Goal: Information Seeking & Learning: Learn about a topic

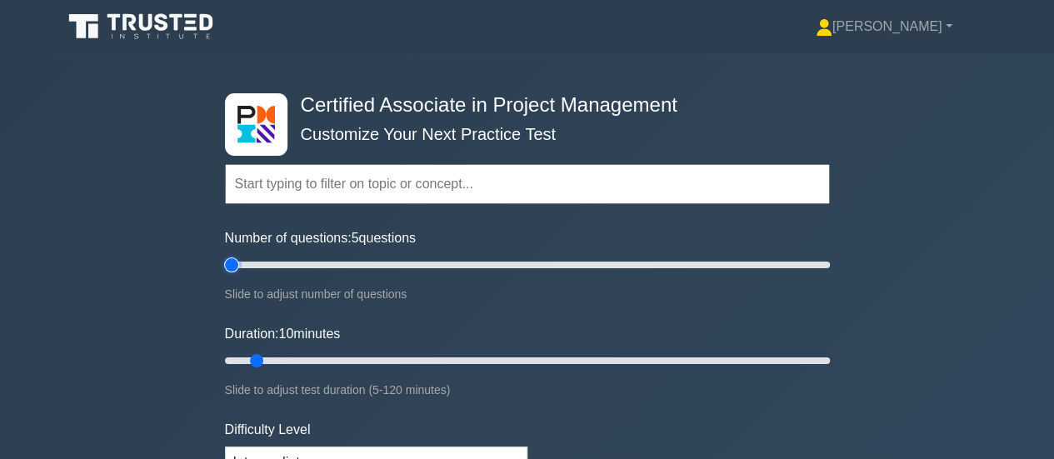
drag, startPoint x: 245, startPoint y: 259, endPoint x: 172, endPoint y: 266, distance: 72.8
type input "5"
click at [225, 266] on input "Number of questions: 5 questions" at bounding box center [527, 265] width 605 height 20
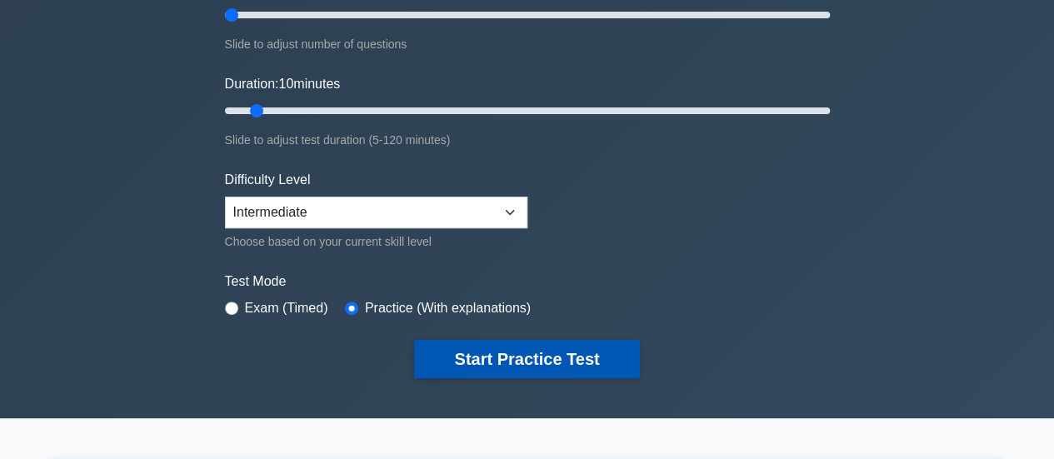
click at [486, 354] on button "Start Practice Test" at bounding box center [526, 359] width 225 height 38
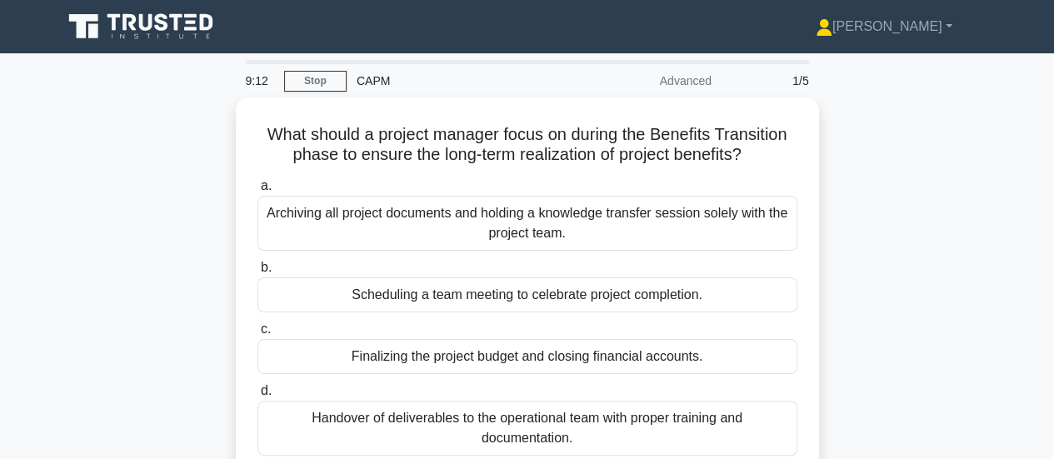
drag, startPoint x: 615, startPoint y: 180, endPoint x: 205, endPoint y: 103, distance: 416.9
click at [205, 106] on div "What should a project manager focus on during the Benefits Transition phase to …" at bounding box center [527, 311] width 950 height 428
copy div "What should a project manager focus on during the Benefits Transition phase to …"
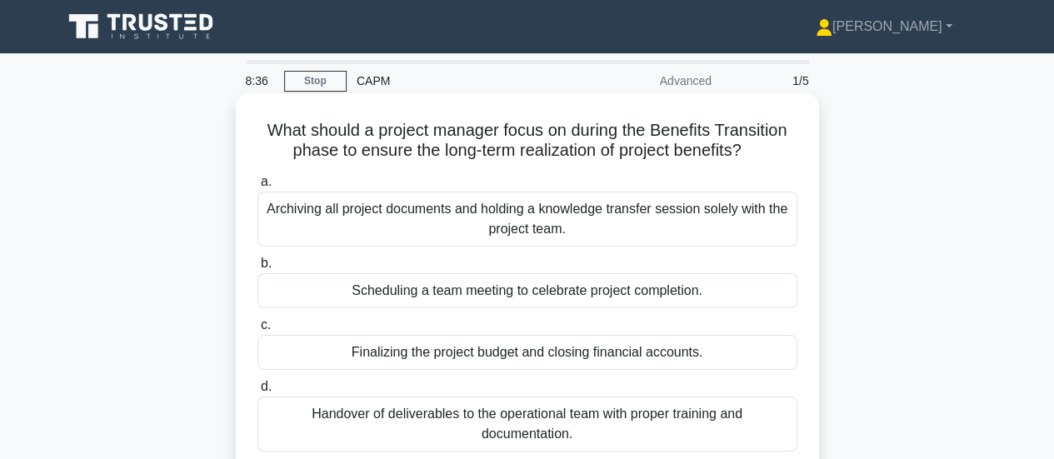
click at [486, 426] on div "Handover of deliverables to the operational team with proper training and docum…" at bounding box center [527, 424] width 540 height 55
click at [257, 392] on input "d. Handover of deliverables to the operational team with proper training and do…" at bounding box center [257, 387] width 0 height 11
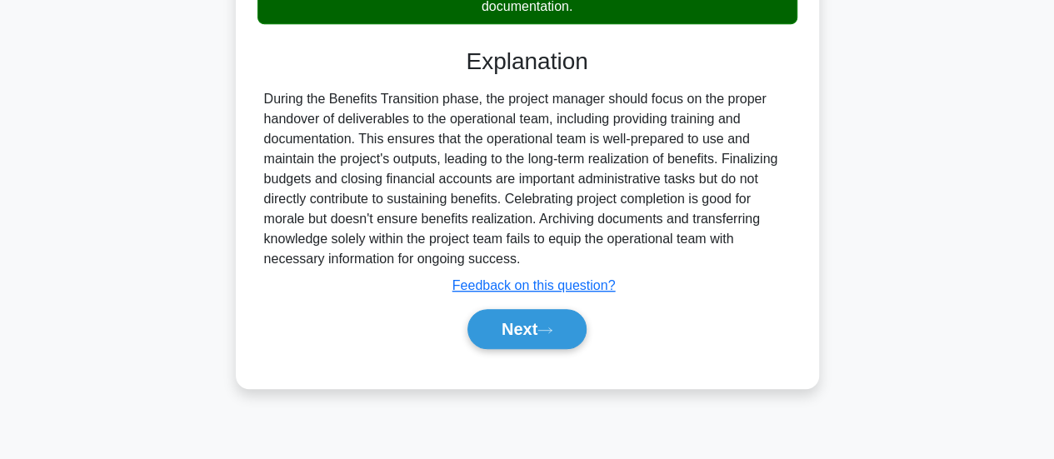
scroll to position [441, 0]
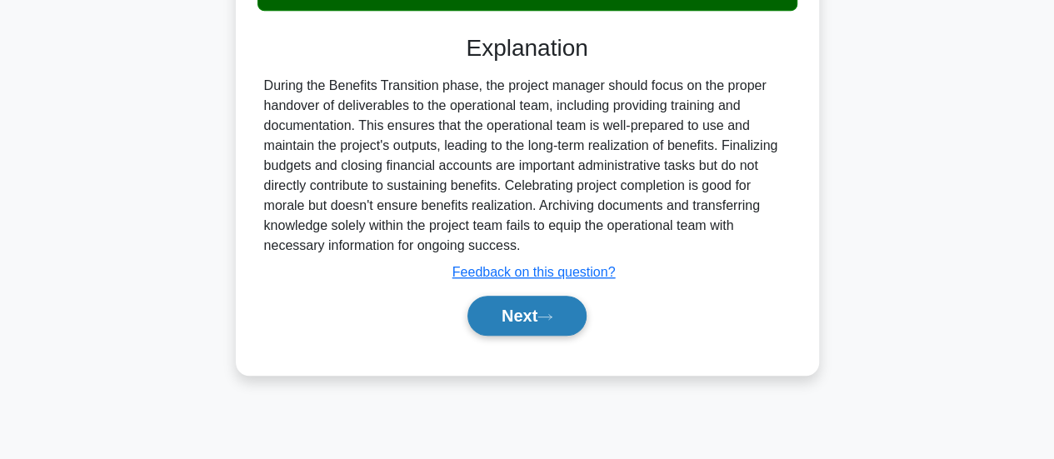
click at [549, 311] on button "Next" at bounding box center [526, 316] width 119 height 40
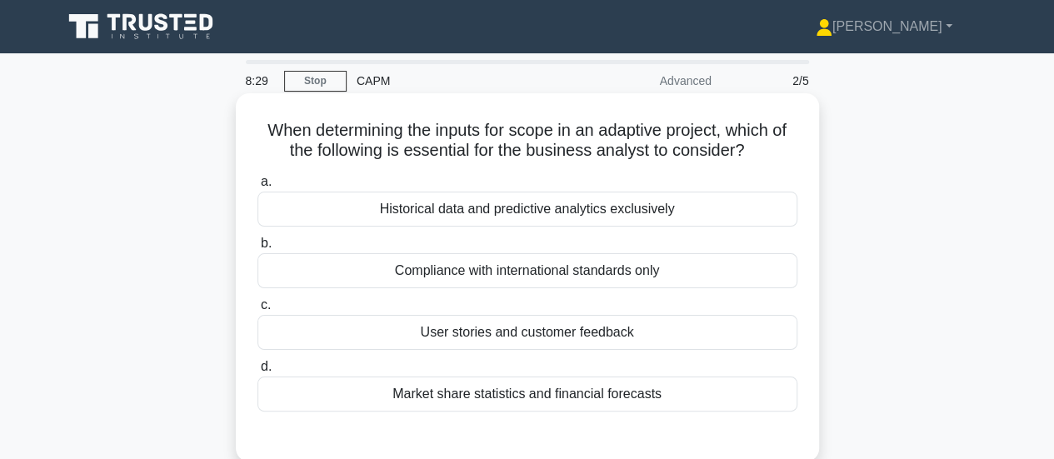
scroll to position [0, 0]
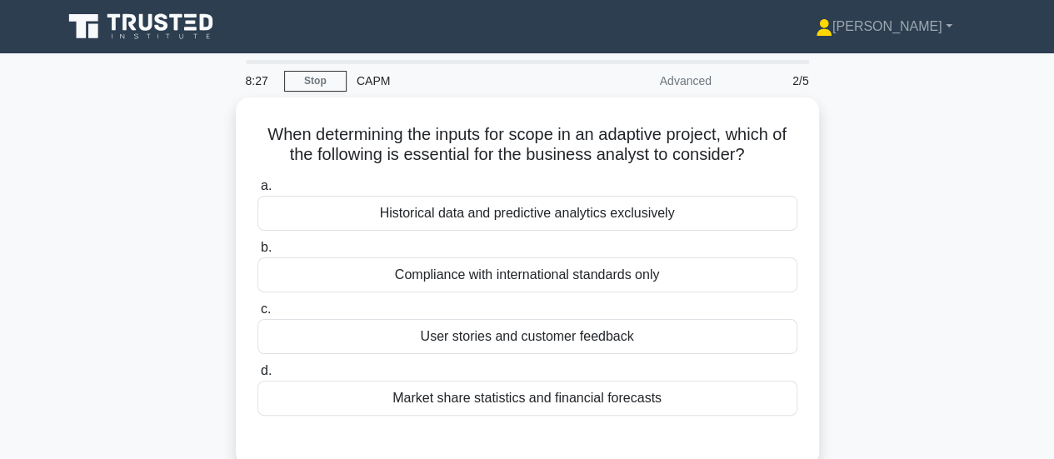
drag, startPoint x: 681, startPoint y: 395, endPoint x: 186, endPoint y: 137, distance: 558.5
click at [184, 138] on div "When determining the inputs for scope in an adaptive project, which of the foll…" at bounding box center [527, 291] width 950 height 388
copy div "When determining the inputs for scope in an adaptive project, which of the foll…"
drag, startPoint x: 431, startPoint y: 54, endPoint x: 501, endPoint y: -21, distance: 102.6
click at [501, 0] on html "Mubarak Profile Settings Profile" at bounding box center [527, 450] width 1054 height 900
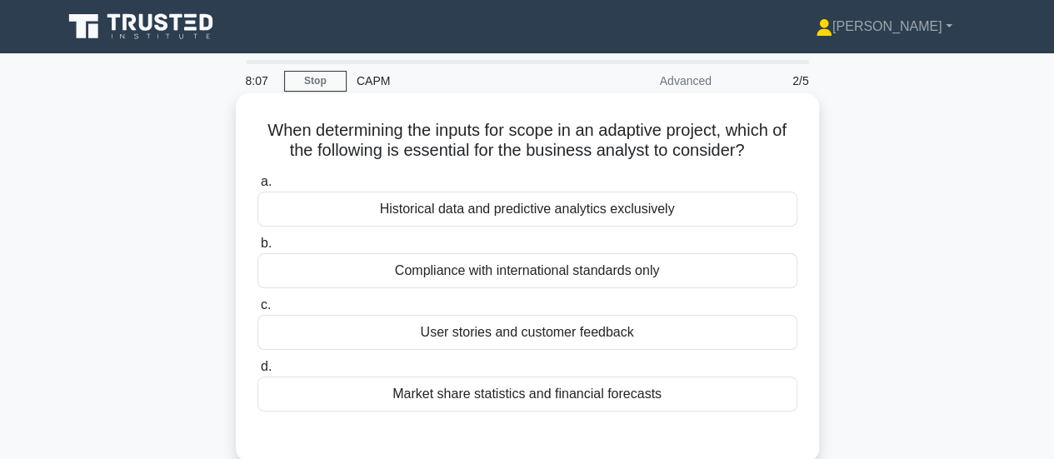
click at [461, 335] on div "User stories and customer feedback" at bounding box center [527, 332] width 540 height 35
click at [257, 311] on input "c. User stories and customer feedback" at bounding box center [257, 305] width 0 height 11
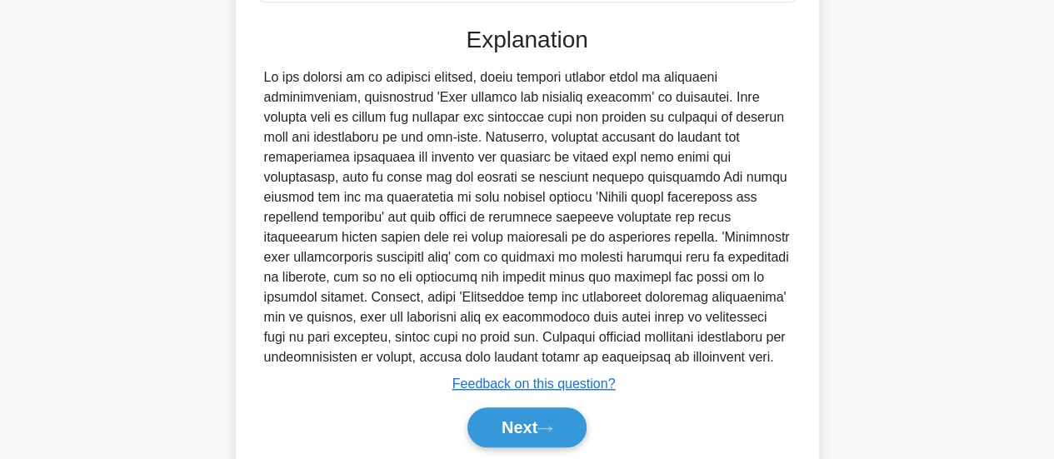
scroll to position [466, 0]
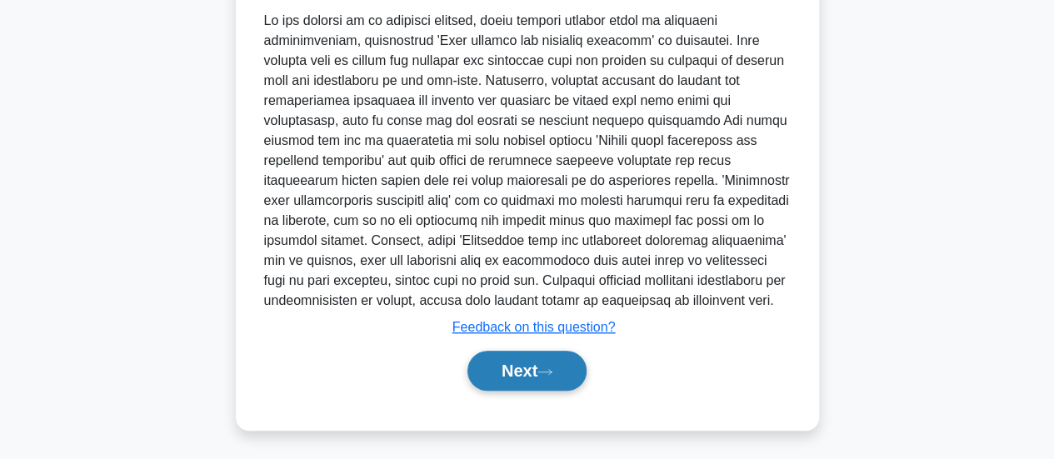
click at [520, 367] on button "Next" at bounding box center [526, 371] width 119 height 40
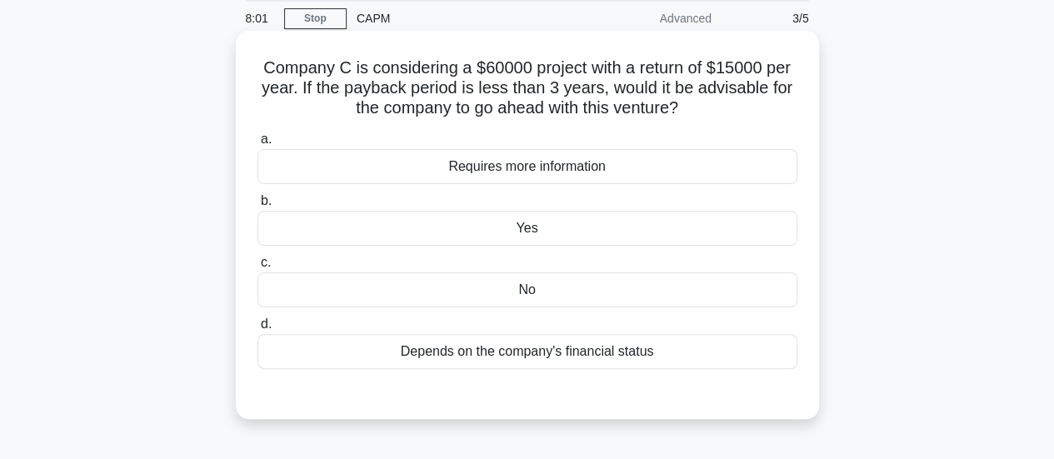
scroll to position [24, 0]
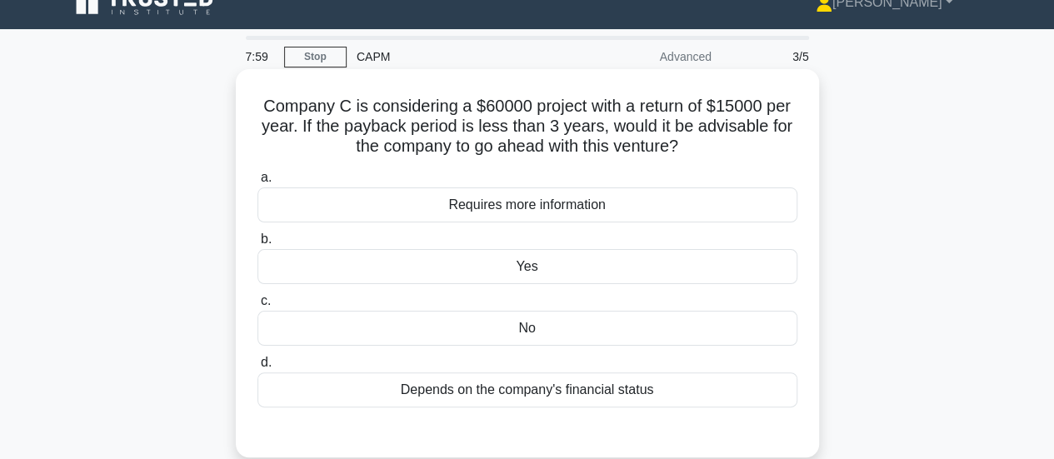
drag, startPoint x: 674, startPoint y: 397, endPoint x: 236, endPoint y: 108, distance: 524.9
click at [236, 108] on div "Company C is considering a $60000 project with a return of $15000 per year. If …" at bounding box center [527, 263] width 583 height 388
copy div "Company C is considering a $60000 project with a return of $15000 per year. If …"
click at [527, 326] on div "No" at bounding box center [527, 328] width 540 height 35
click at [257, 307] on input "c. No" at bounding box center [257, 301] width 0 height 11
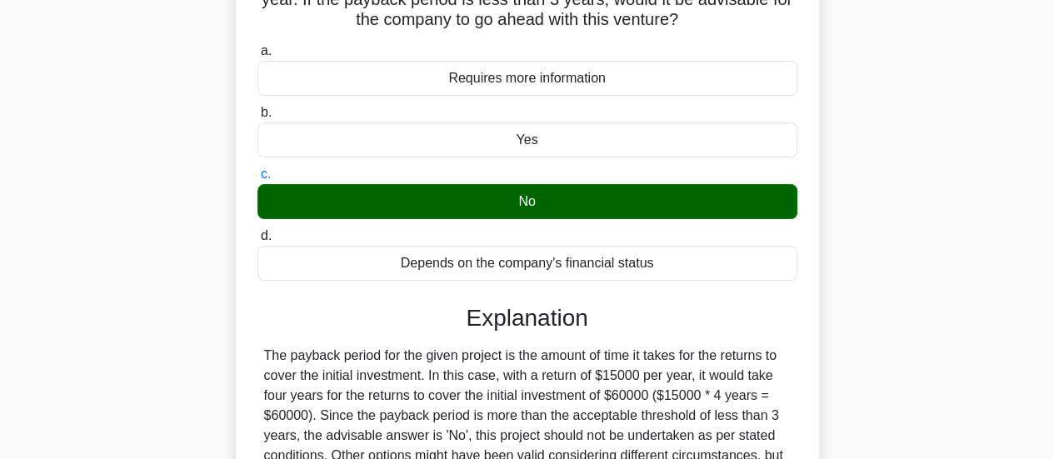
scroll to position [274, 0]
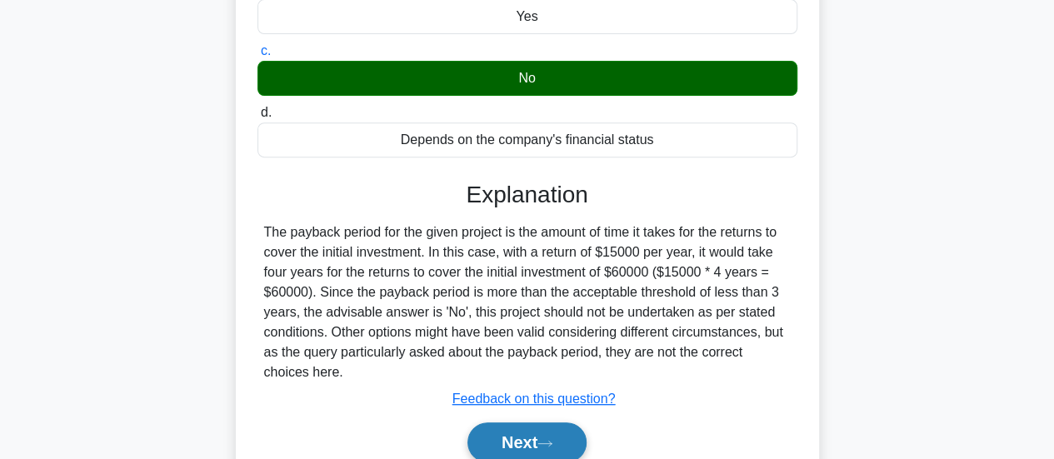
click at [509, 441] on button "Next" at bounding box center [526, 442] width 119 height 40
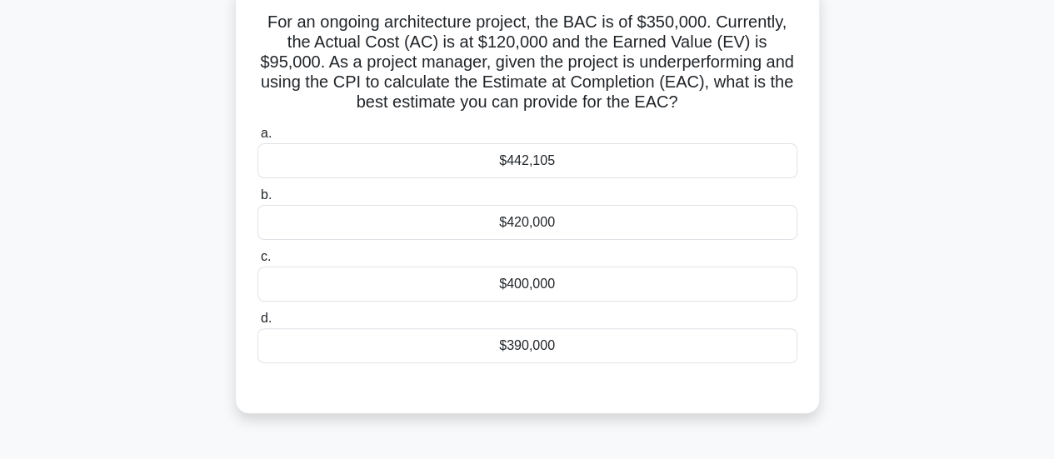
scroll to position [107, 0]
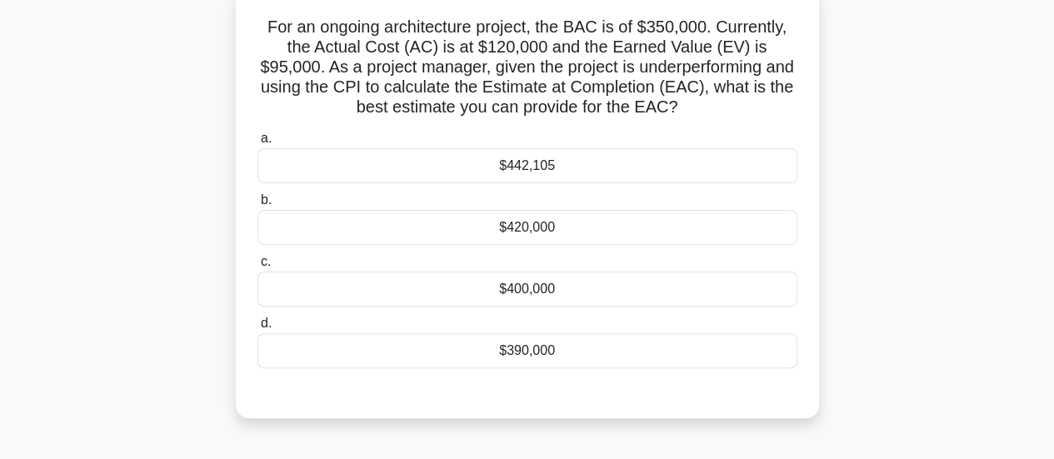
drag, startPoint x: 620, startPoint y: 348, endPoint x: 226, endPoint y: 27, distance: 508.6
click at [226, 27] on div "For an ongoing architecture project, the BAC is of $350,000. Currently, the Act…" at bounding box center [527, 214] width 950 height 448
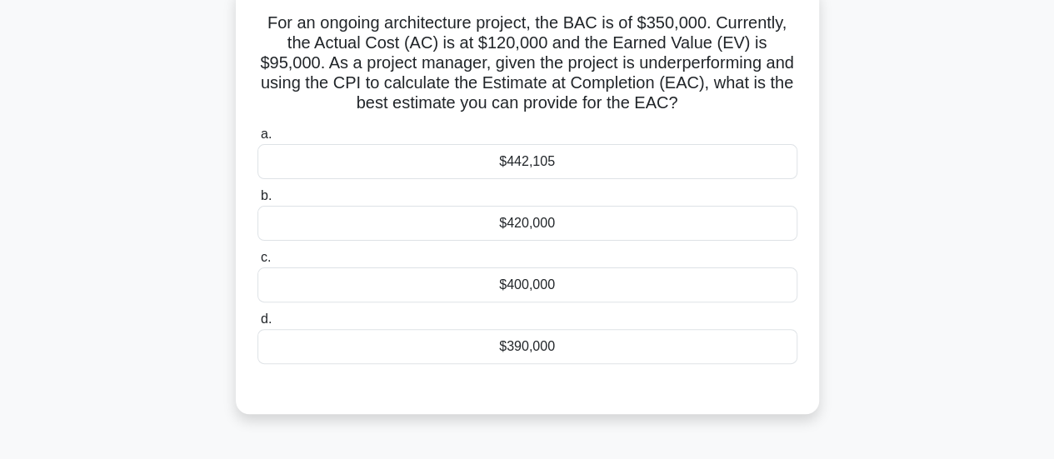
copy div "For an ongoing architecture project, the BAC is of $350,000. Currently, the Act…"
click at [526, 159] on div "$442,105" at bounding box center [527, 161] width 540 height 35
click at [257, 140] on input "a. $442,105" at bounding box center [257, 134] width 0 height 11
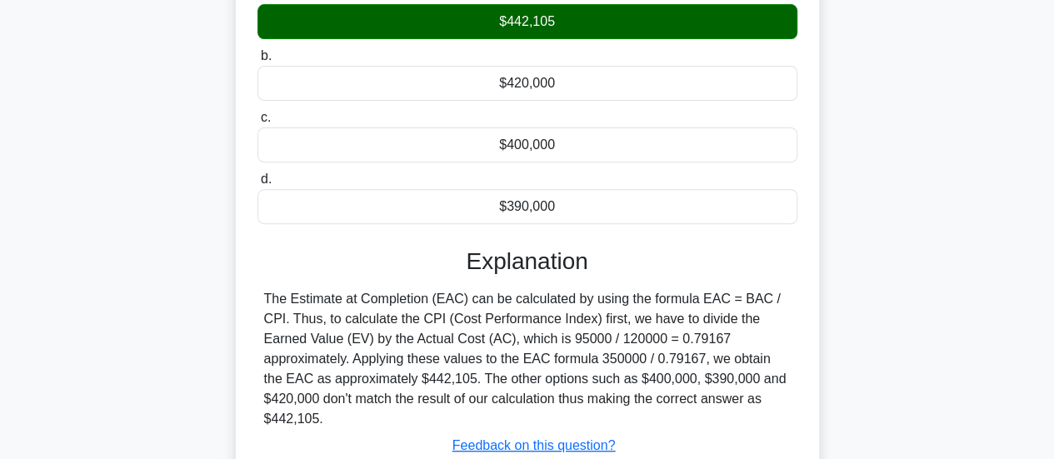
scroll to position [357, 0]
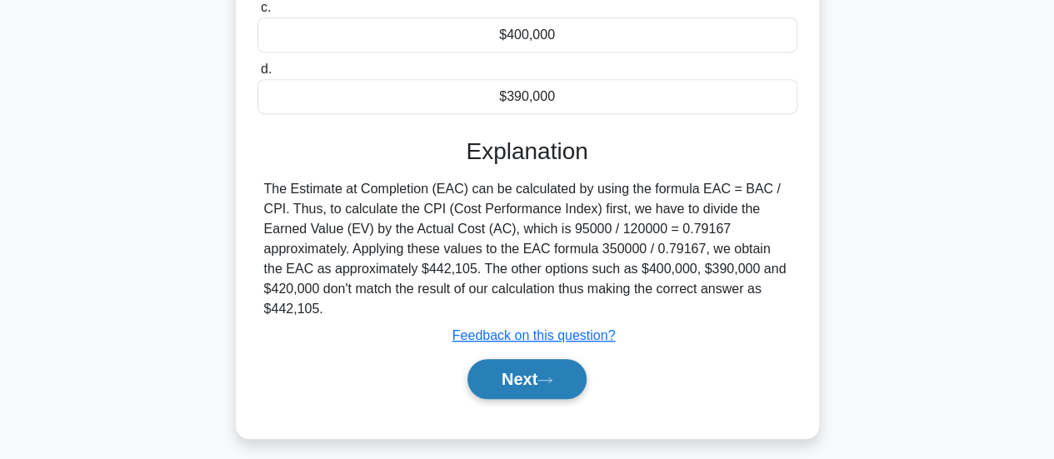
click at [524, 387] on button "Next" at bounding box center [526, 379] width 119 height 40
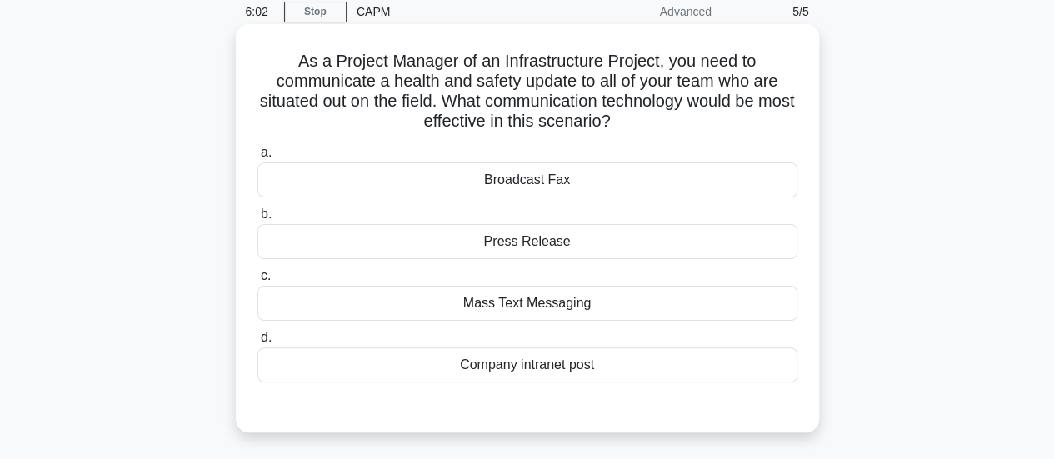
scroll to position [107, 0]
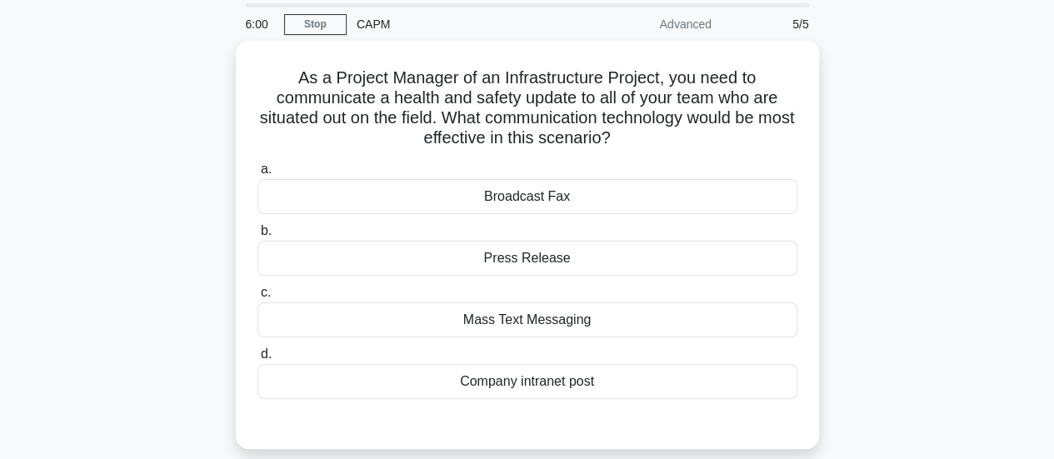
drag, startPoint x: 612, startPoint y: 324, endPoint x: 140, endPoint y: 7, distance: 568.6
click at [140, 7] on main "6:00 Stop CAPM Advanced 5/5 As a Project Manager of an Infrastructure Project, …" at bounding box center [527, 420] width 1054 height 846
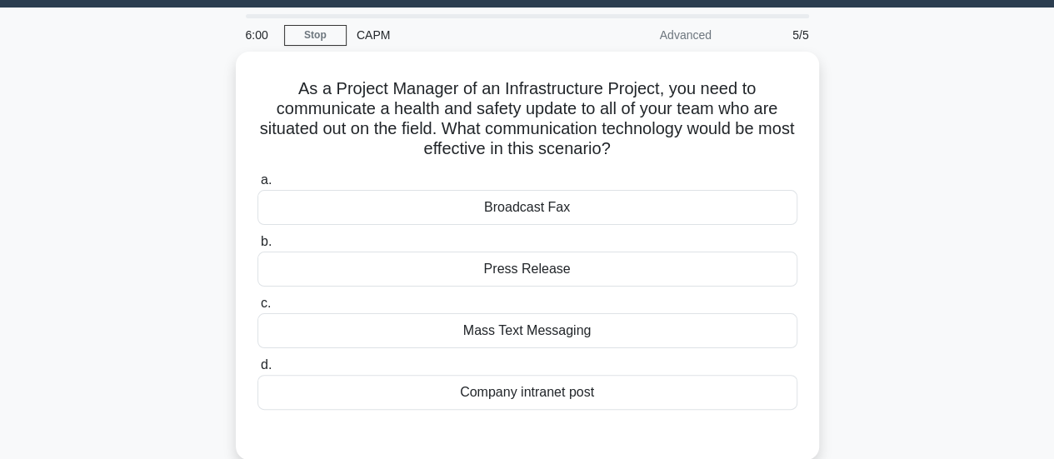
copy div "6:00 Stop CAPM Advanced 5/5 As a Project Manager of an Infrastructure Project, …"
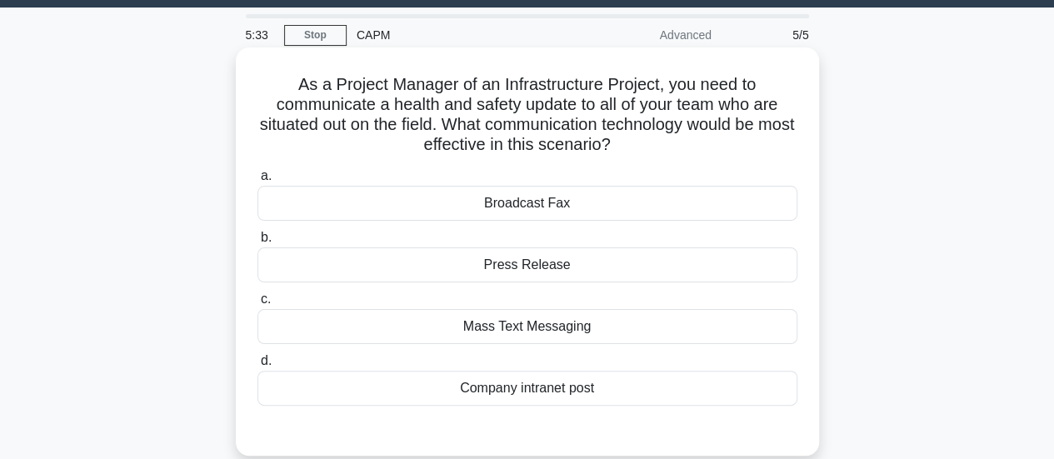
click at [571, 391] on div "Company intranet post" at bounding box center [527, 388] width 540 height 35
click at [257, 367] on input "d. Company intranet post" at bounding box center [257, 361] width 0 height 11
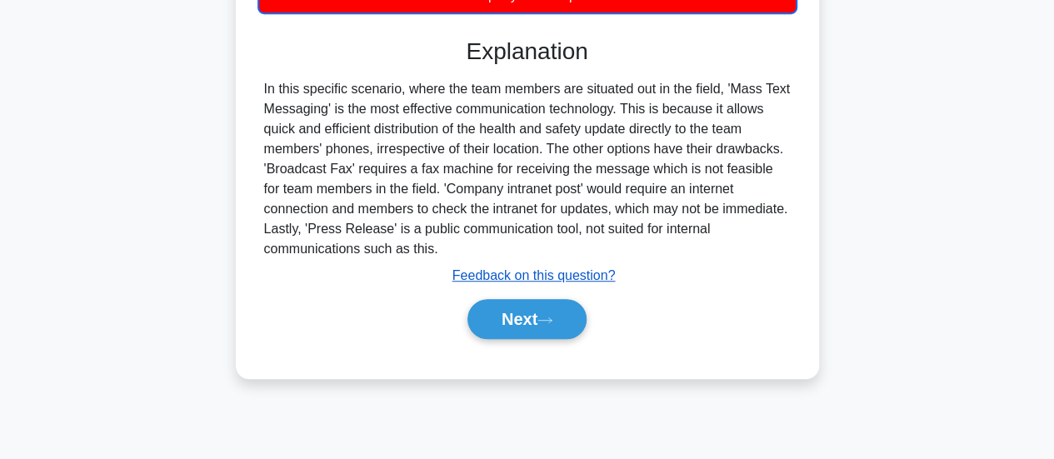
scroll to position [441, 0]
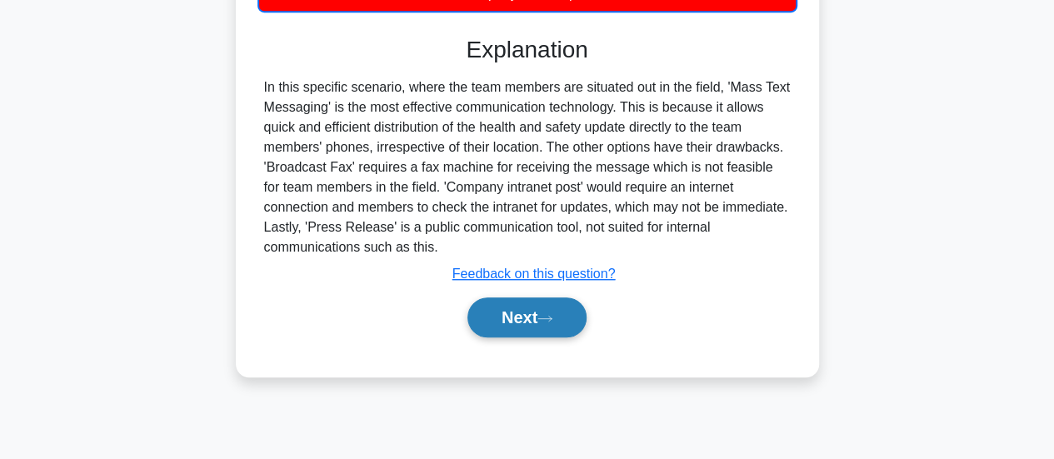
click at [542, 312] on button "Next" at bounding box center [526, 317] width 119 height 40
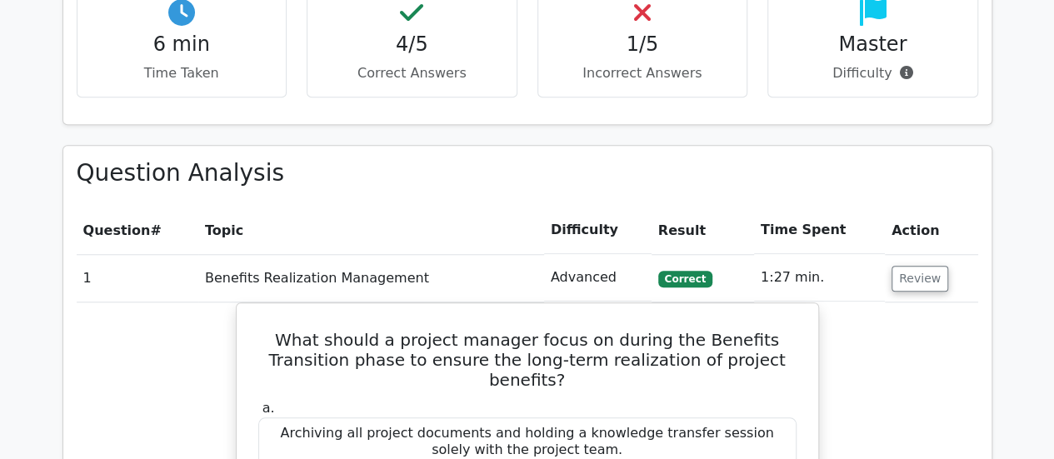
scroll to position [666, 0]
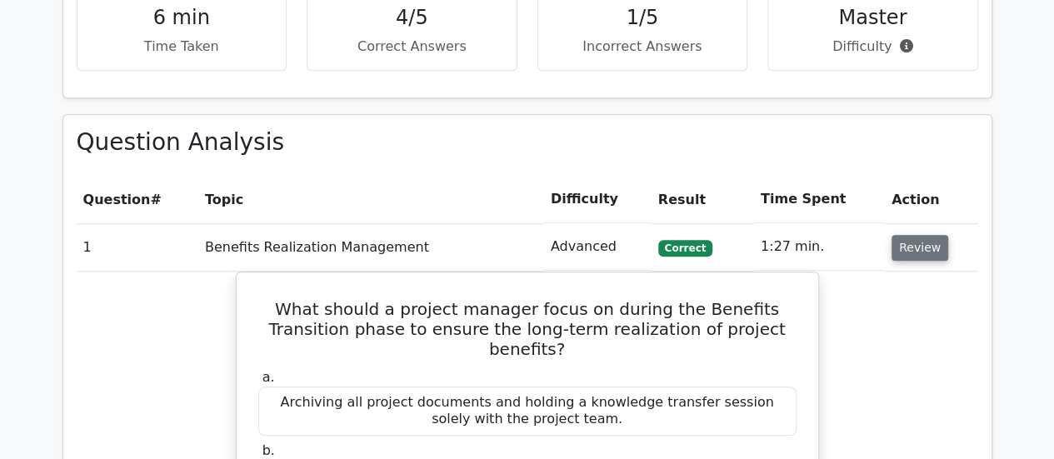
click at [925, 247] on button "Review" at bounding box center [919, 248] width 57 height 26
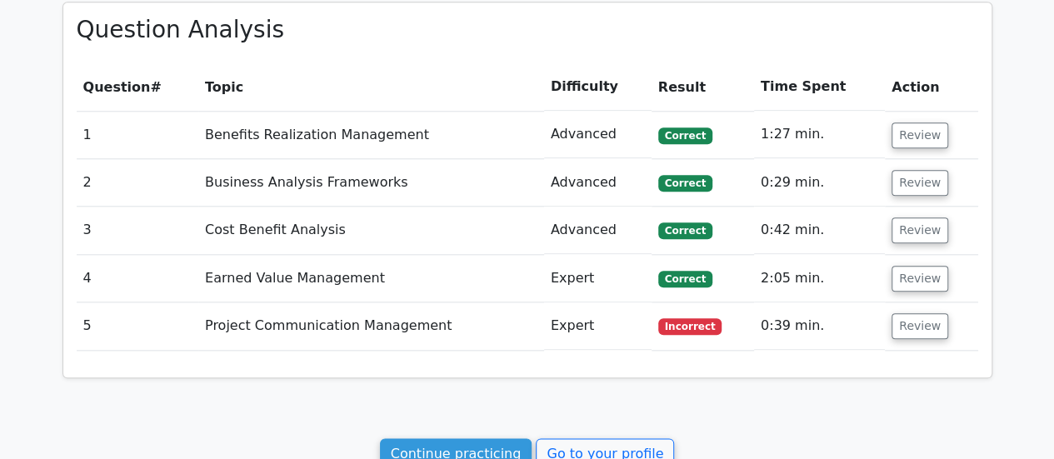
scroll to position [1025, 0]
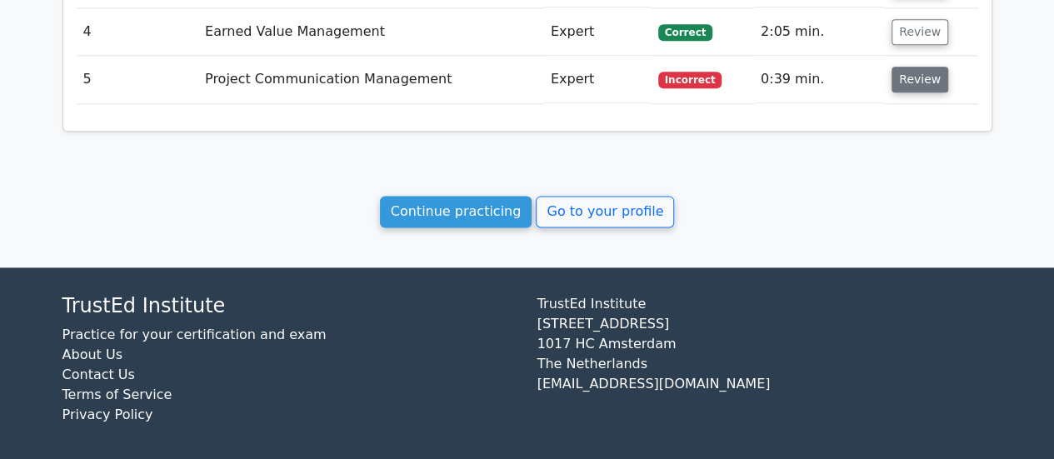
click at [914, 77] on button "Review" at bounding box center [919, 80] width 57 height 26
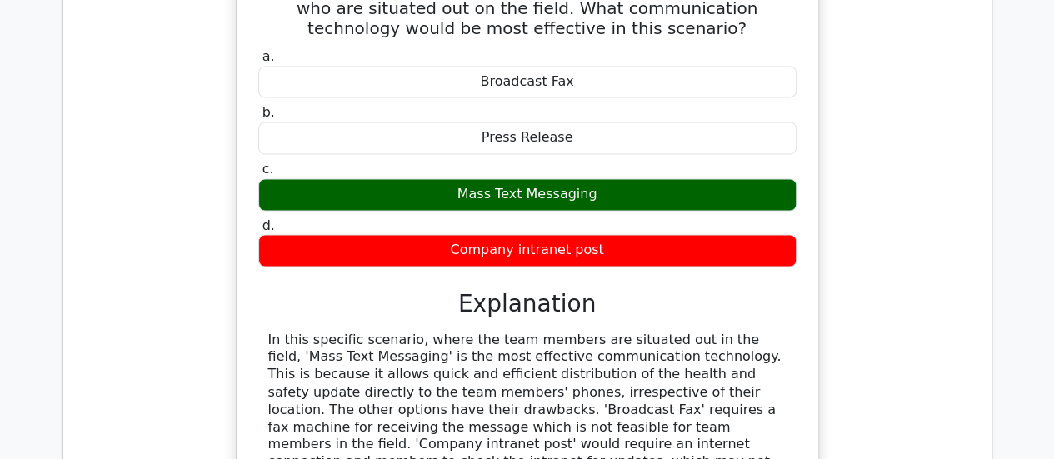
scroll to position [1359, 0]
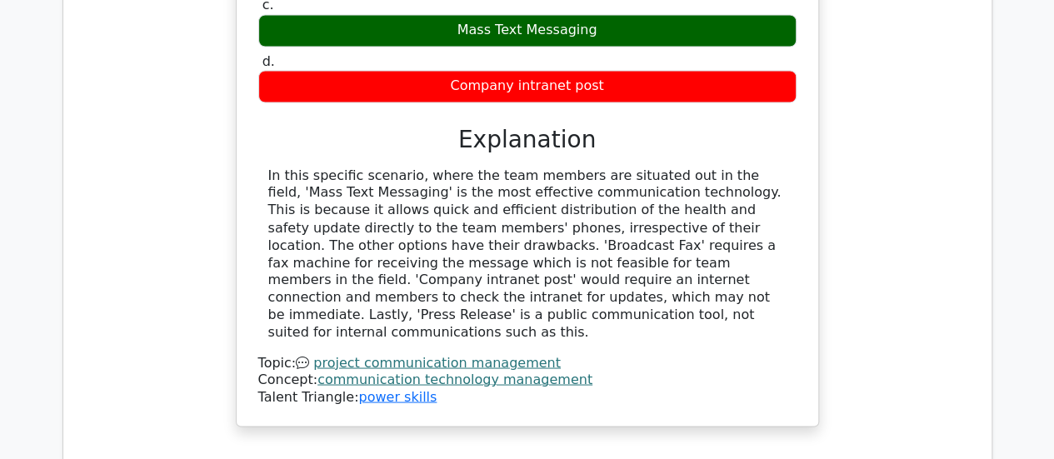
drag, startPoint x: 471, startPoint y: 316, endPoint x: 473, endPoint y: 332, distance: 16.7
click at [473, 332] on div "In this specific scenario, where the team members are situated out in the field…" at bounding box center [527, 286] width 538 height 238
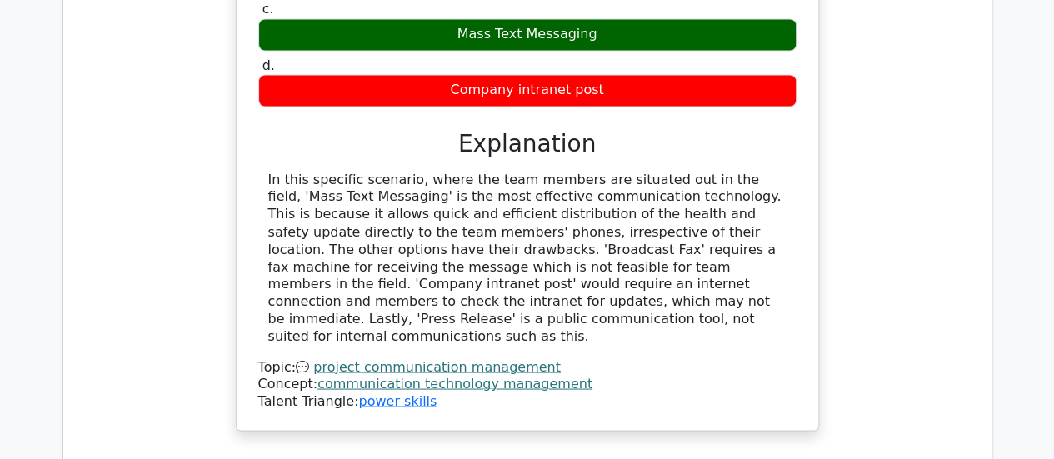
drag, startPoint x: 437, startPoint y: 309, endPoint x: 180, endPoint y: 177, distance: 289.1
click at [180, 177] on div "As a Project Manager of an Infrastructure Project, you need to communicate a he…" at bounding box center [527, 111] width 901 height 680
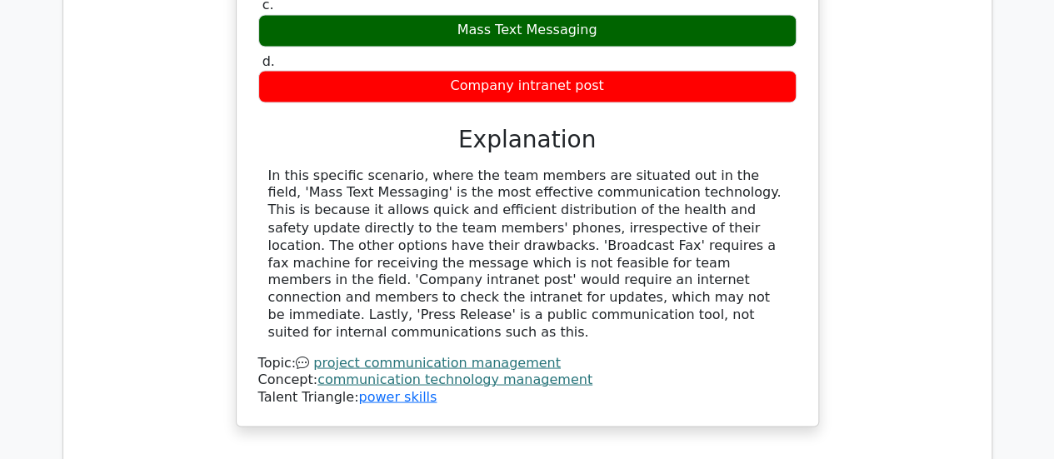
copy div "In this specific scenario, where the team members are situated out in the field…"
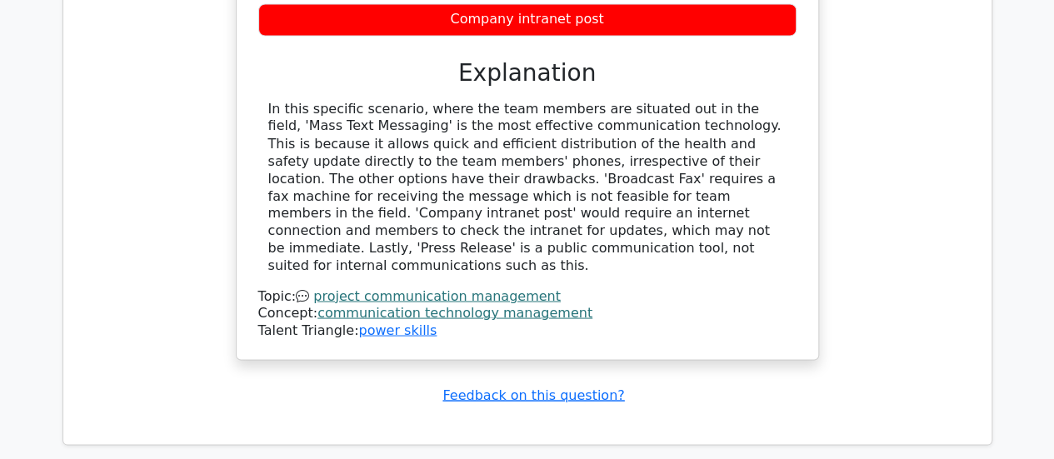
scroll to position [1692, 0]
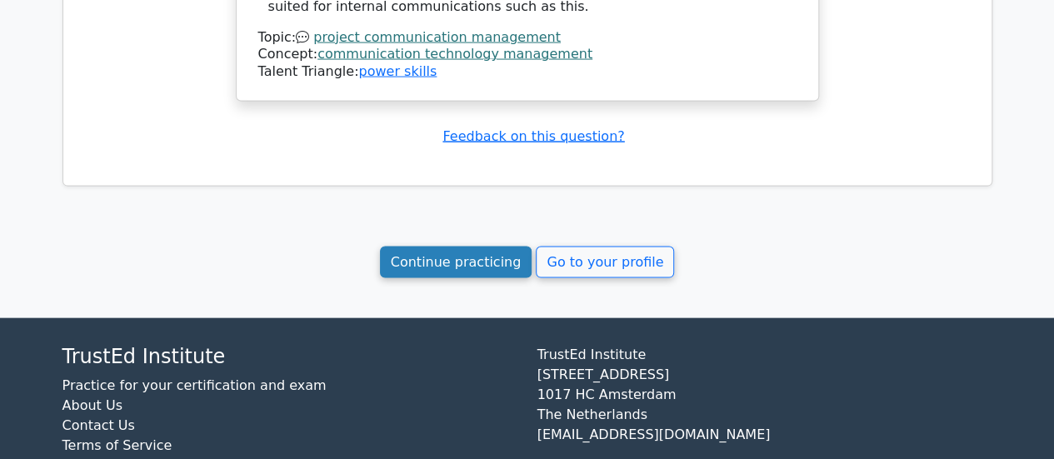
click at [461, 256] on link "Continue practicing" at bounding box center [456, 263] width 152 height 32
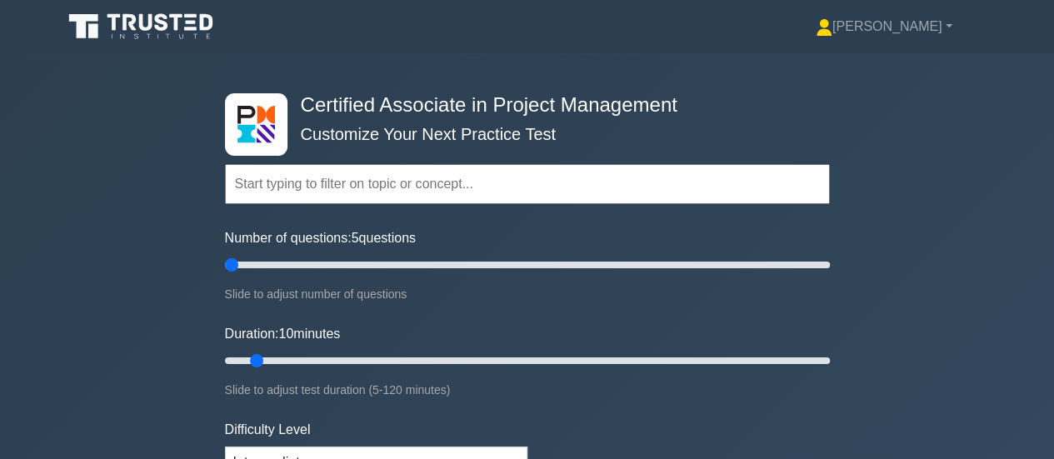
drag, startPoint x: 248, startPoint y: 262, endPoint x: 441, endPoint y: 287, distance: 194.9
type input "5"
click at [225, 262] on input "Number of questions: 5 questions" at bounding box center [527, 265] width 605 height 20
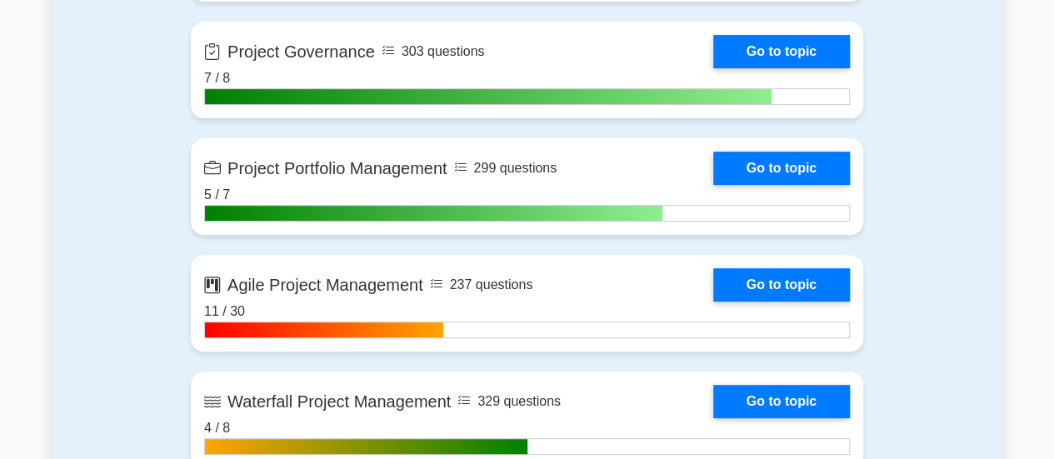
scroll to position [3415, 0]
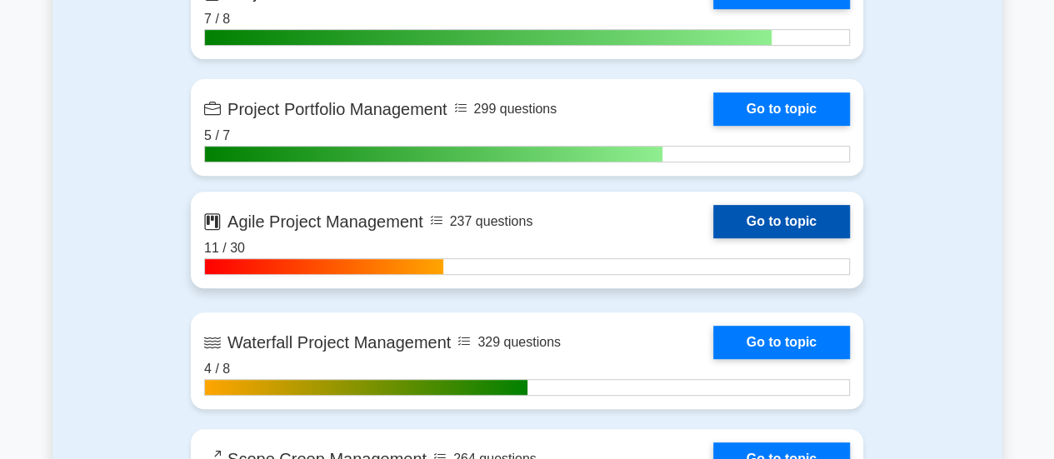
click at [760, 219] on link "Go to topic" at bounding box center [781, 221] width 137 height 33
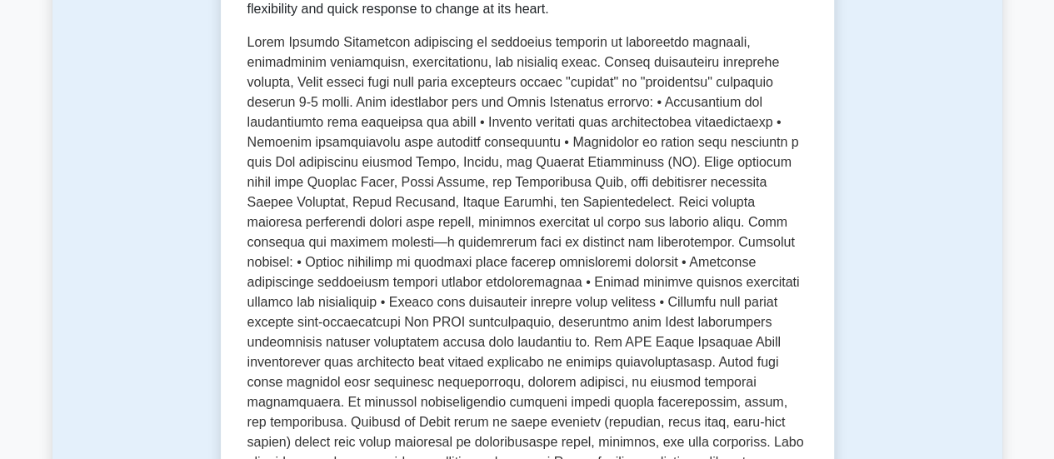
scroll to position [833, 0]
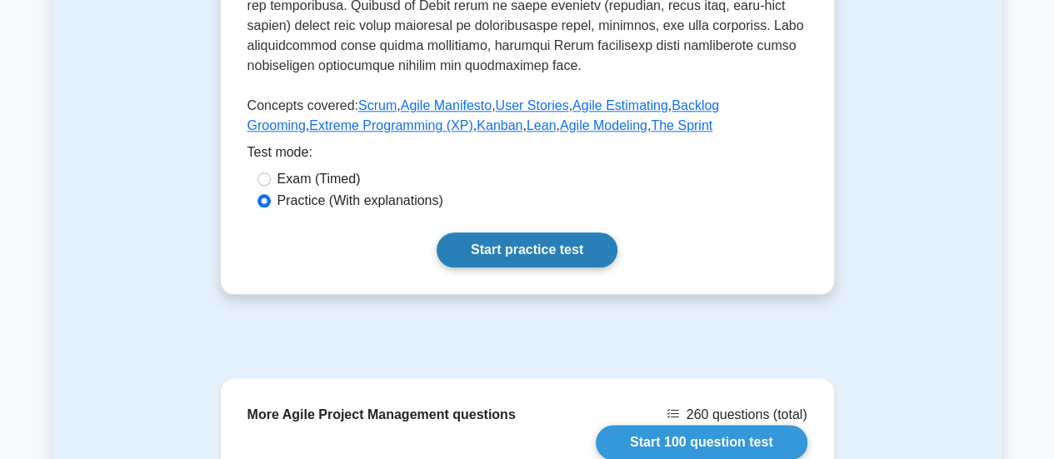
click at [545, 232] on link "Start practice test" at bounding box center [526, 249] width 181 height 35
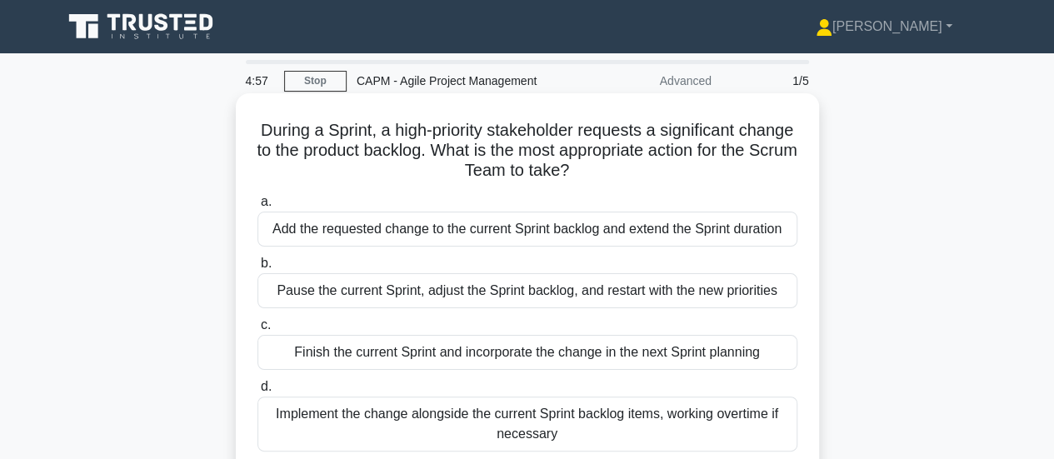
drag, startPoint x: 596, startPoint y: 276, endPoint x: 269, endPoint y: 128, distance: 358.3
click at [269, 128] on div "During a Sprint, a high-priority stakeholder requests a significant change to t…" at bounding box center [527, 297] width 570 height 395
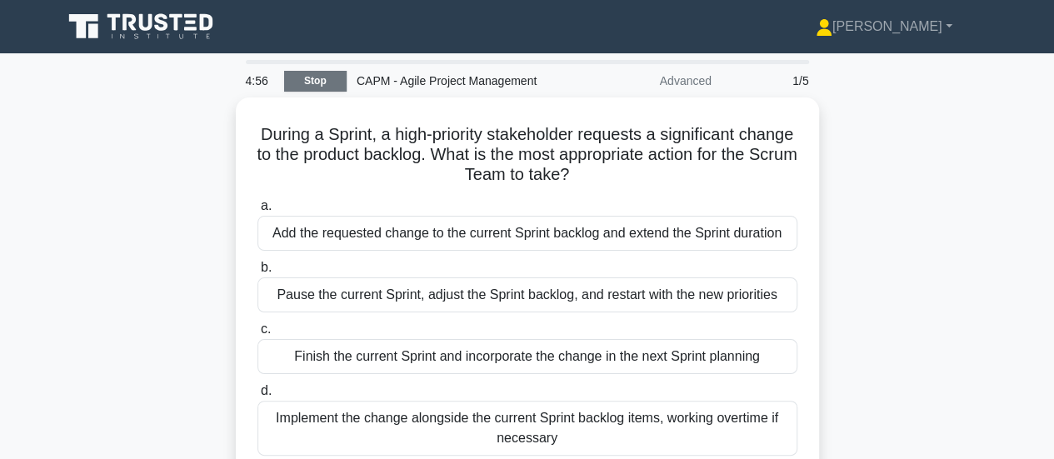
copy div "During a Sprint, a high-priority stakeholder requests a significant change to t…"
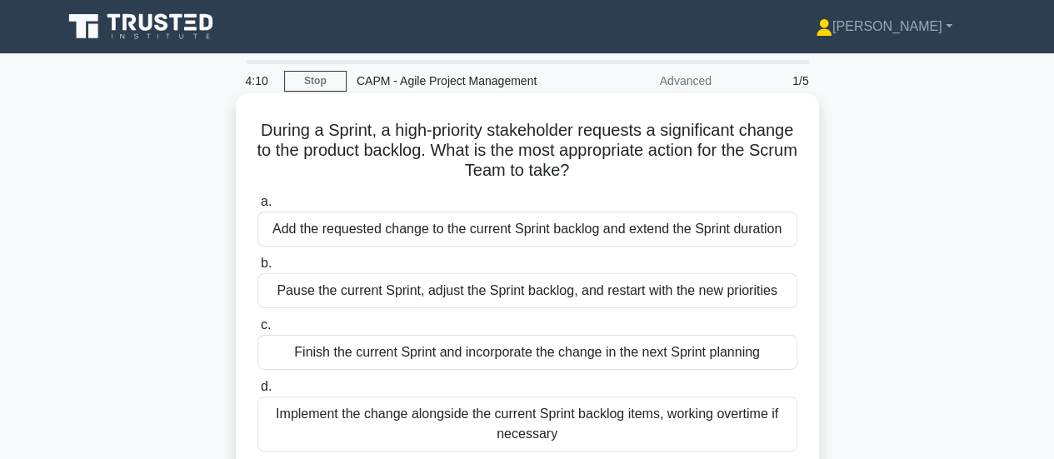
click at [463, 351] on div "Finish the current Sprint and incorporate the change in the next Sprint planning" at bounding box center [527, 352] width 540 height 35
click at [257, 331] on input "c. Finish the current Sprint and incorporate the change in the next Sprint plan…" at bounding box center [257, 325] width 0 height 11
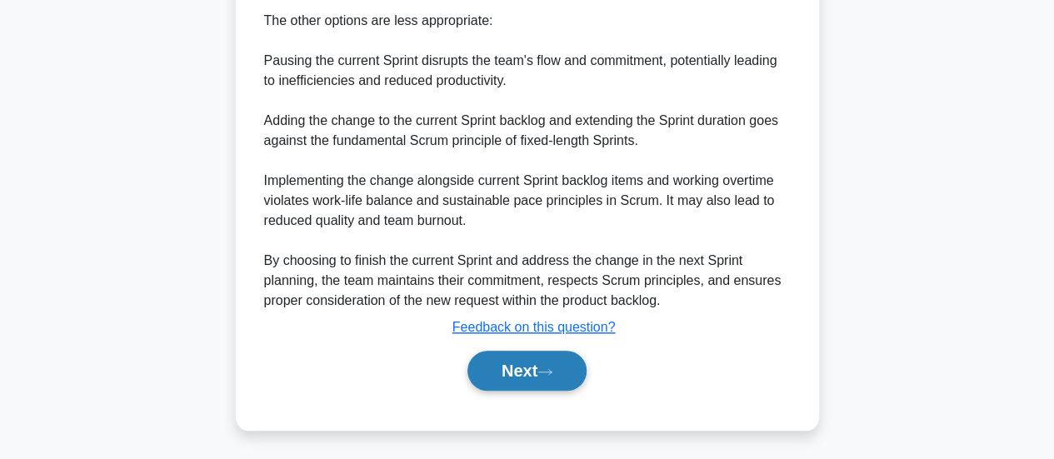
click at [531, 361] on button "Next" at bounding box center [526, 371] width 119 height 40
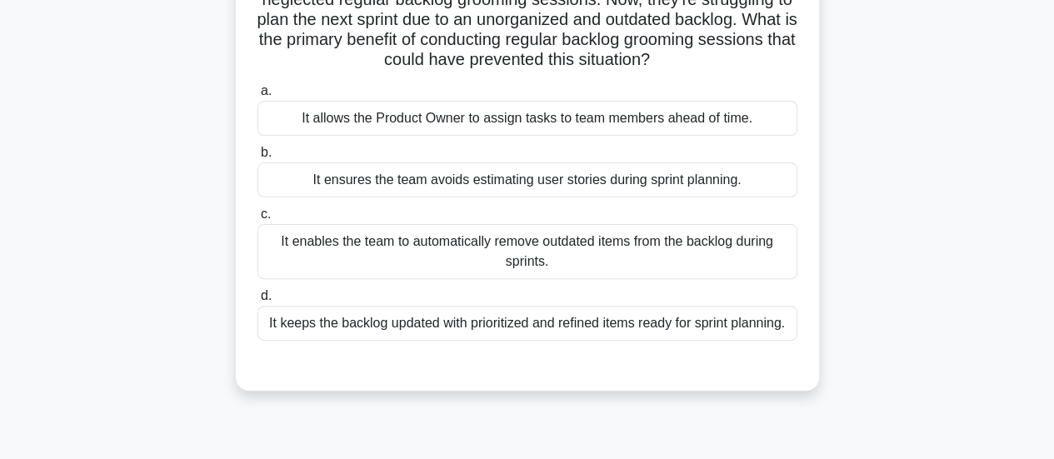
scroll to position [107, 0]
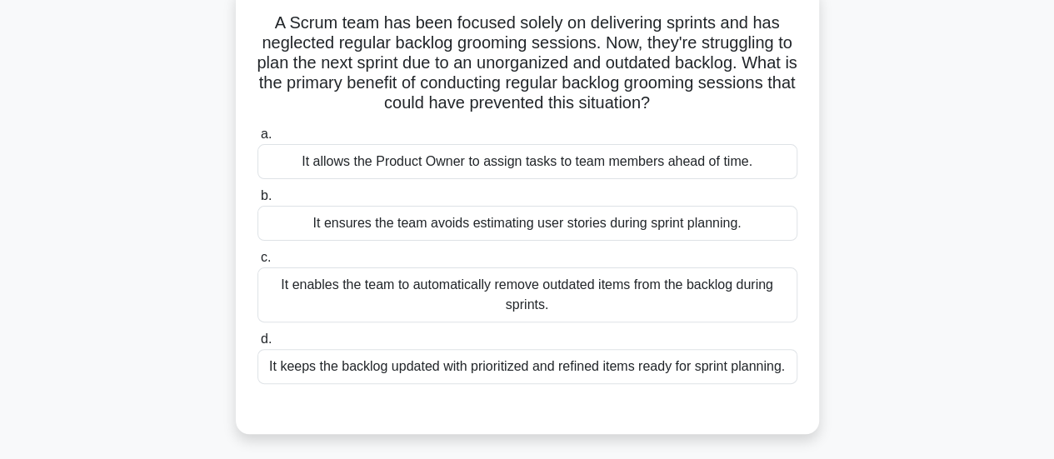
drag, startPoint x: 782, startPoint y: 366, endPoint x: 267, endPoint y: 14, distance: 623.4
click at [267, 14] on div "A Scrum team has been focused solely on delivering sprints and has neglected re…" at bounding box center [527, 210] width 570 height 435
copy div "A Scrum team has been focused solely on delivering sprints and has neglected re…"
click at [429, 365] on div "It keeps the backlog updated with prioritized and refined items ready for sprin…" at bounding box center [527, 366] width 540 height 35
click at [257, 345] on input "d. It keeps the backlog updated with prioritized and refined items ready for sp…" at bounding box center [257, 339] width 0 height 11
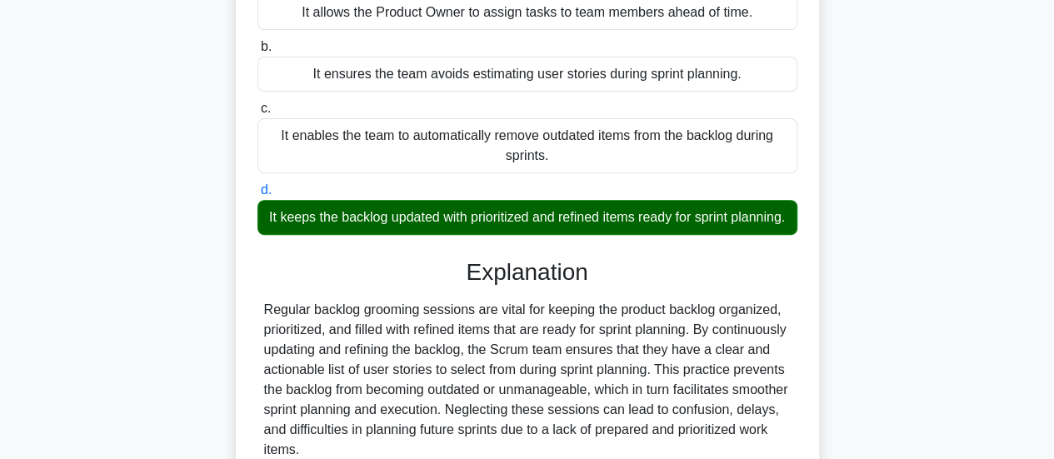
scroll to position [441, 0]
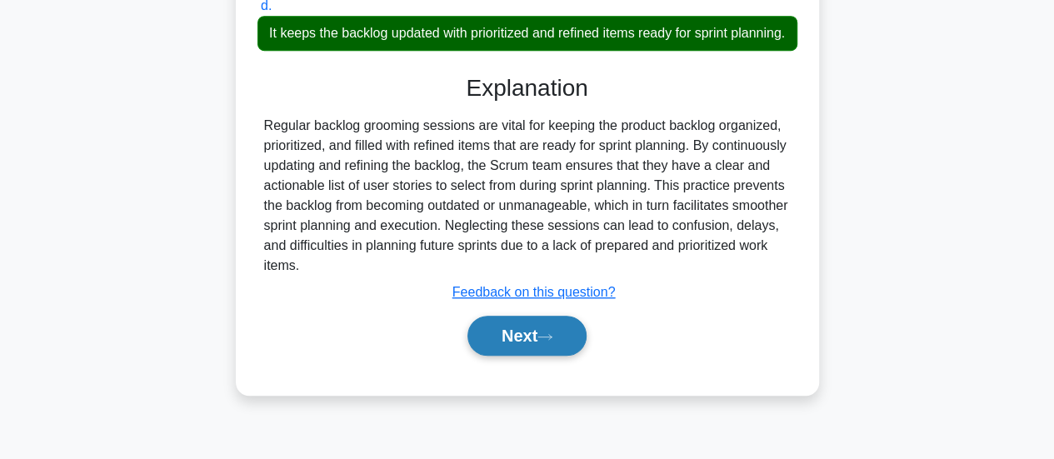
click at [492, 347] on button "Next" at bounding box center [526, 336] width 119 height 40
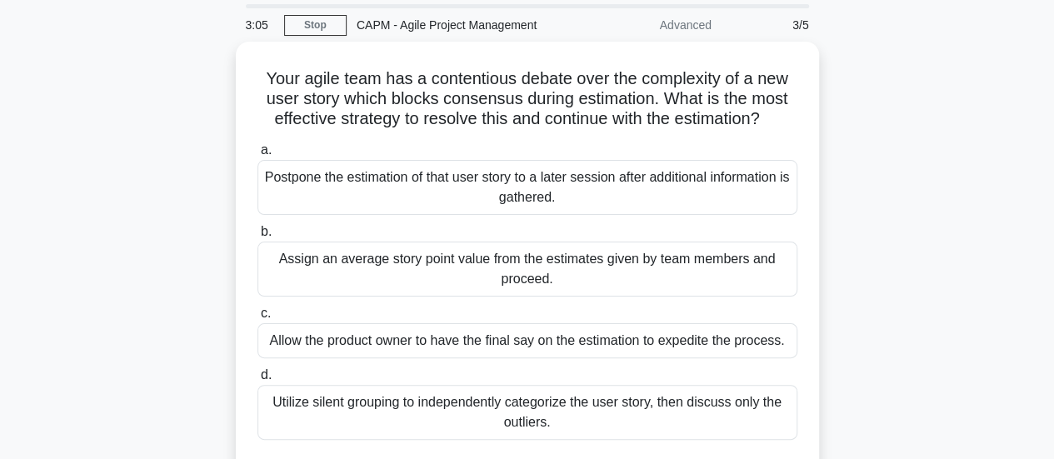
scroll to position [0, 0]
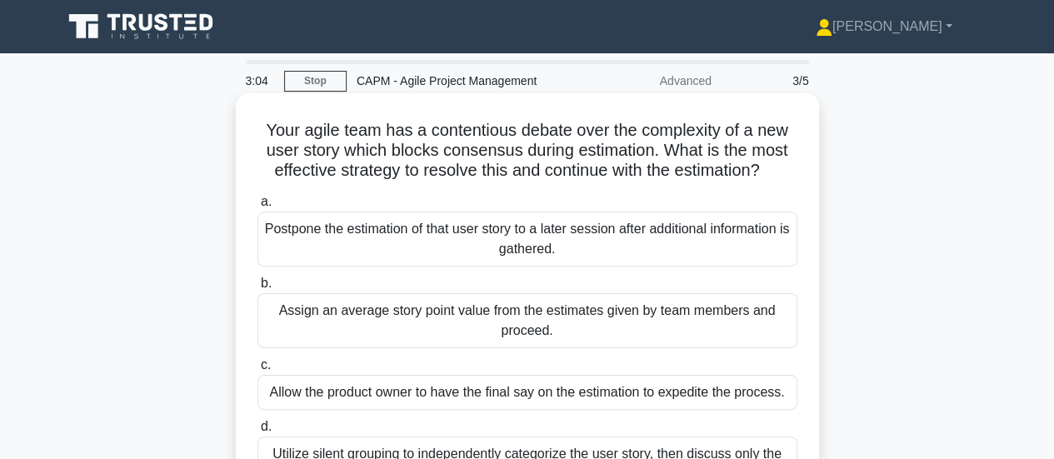
drag, startPoint x: 567, startPoint y: 376, endPoint x: 255, endPoint y: 111, distance: 409.6
click at [255, 111] on div "Your agile team has a contentious debate over the complexity of a new user stor…" at bounding box center [527, 317] width 570 height 435
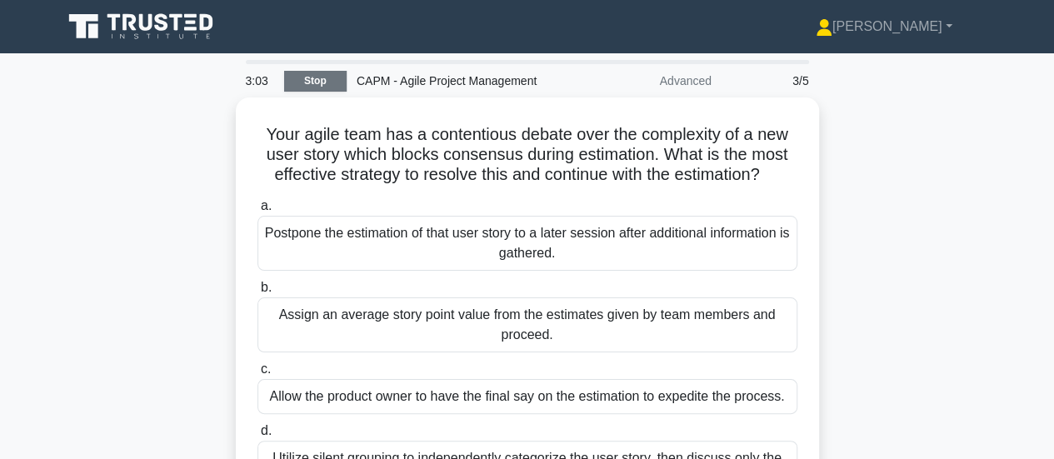
copy div "Your agile team has a contentious debate over the complexity of a new user stor…"
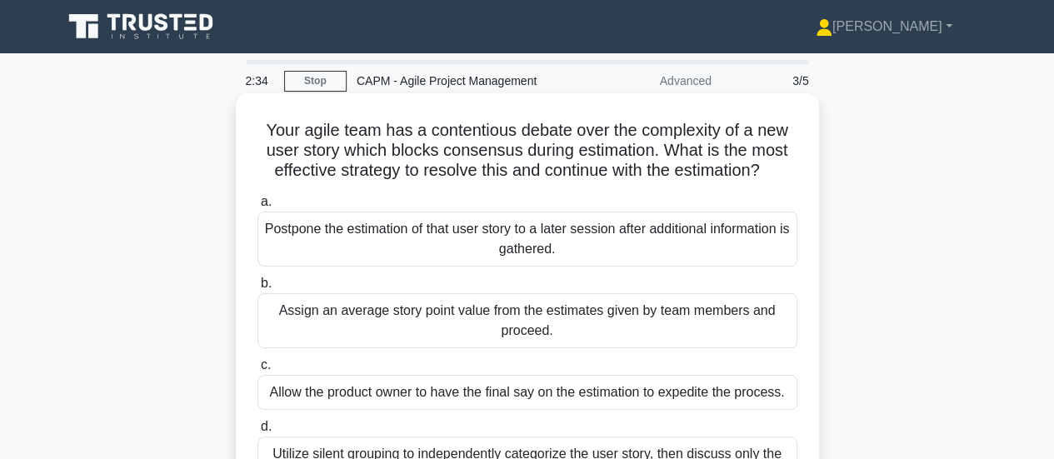
click at [506, 238] on div "Postpone the estimation of that user story to a later session after additional …" at bounding box center [527, 239] width 540 height 55
click at [257, 207] on input "a. Postpone the estimation of that user story to a later session after addition…" at bounding box center [257, 202] width 0 height 11
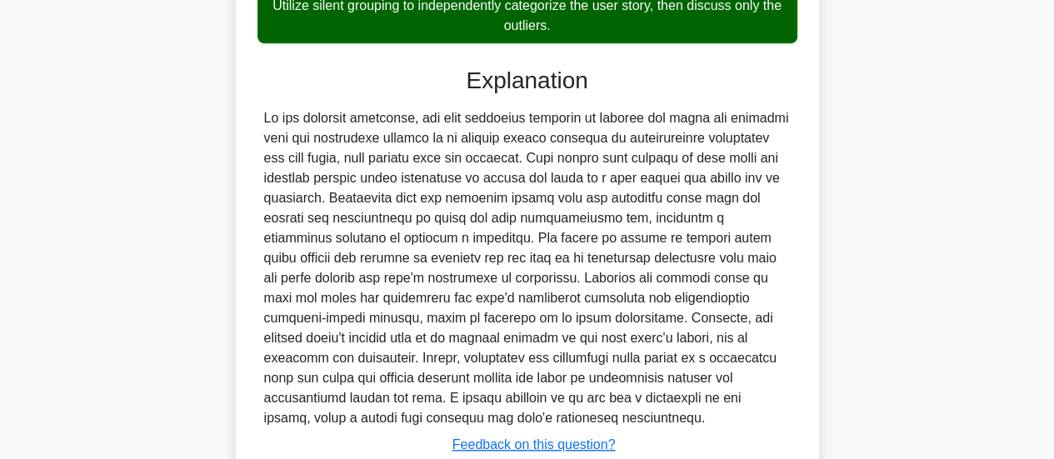
scroll to position [568, 0]
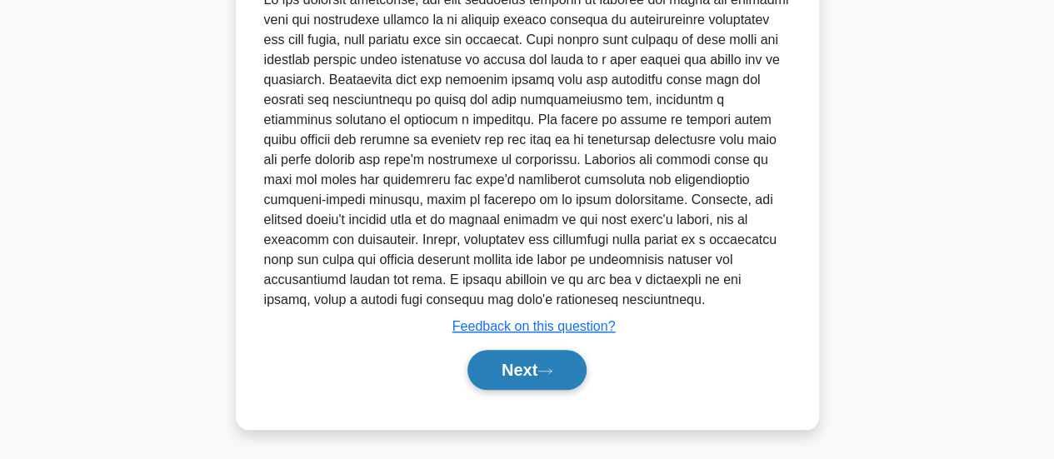
click at [511, 371] on button "Next" at bounding box center [526, 370] width 119 height 40
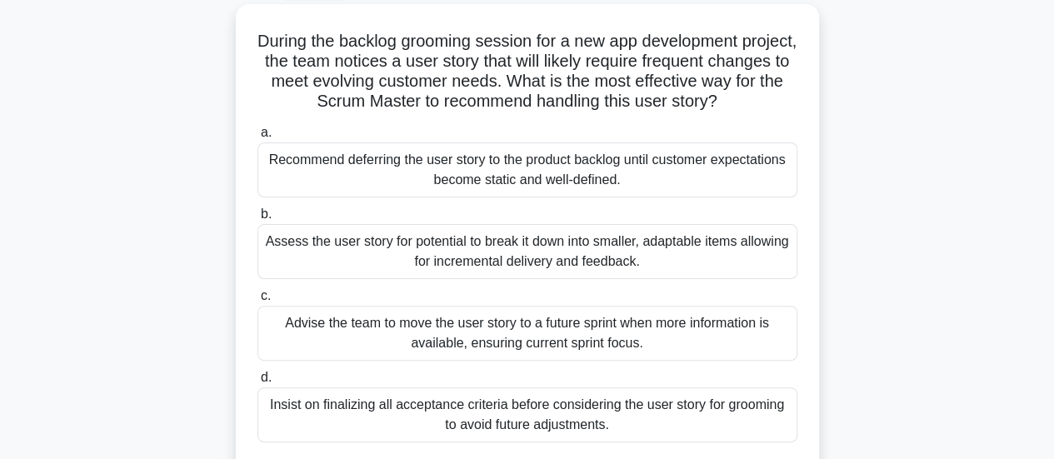
scroll to position [0, 0]
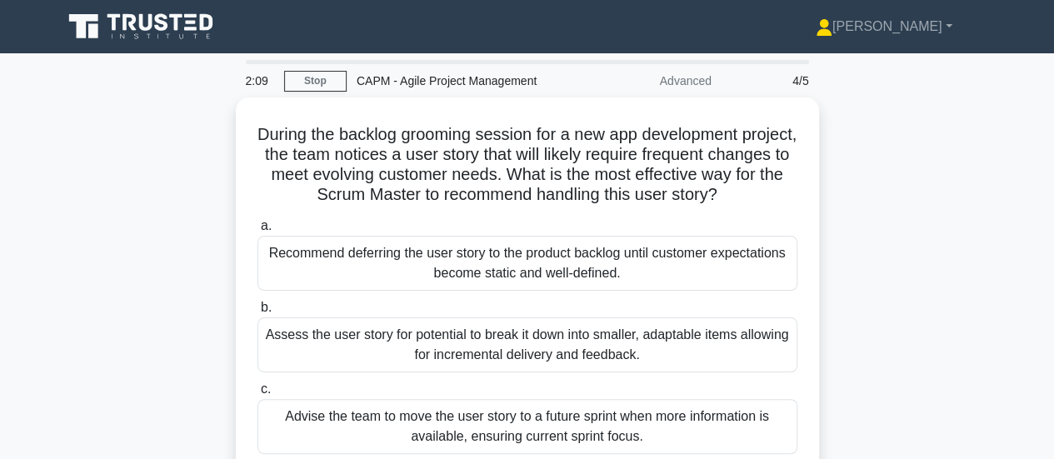
drag, startPoint x: 640, startPoint y: 319, endPoint x: 197, endPoint y: 102, distance: 493.2
click at [197, 102] on div "During the backlog grooming session for a new app development project, the team…" at bounding box center [527, 351] width 950 height 508
copy div "During the backlog grooming session for a new app development project, the team…"
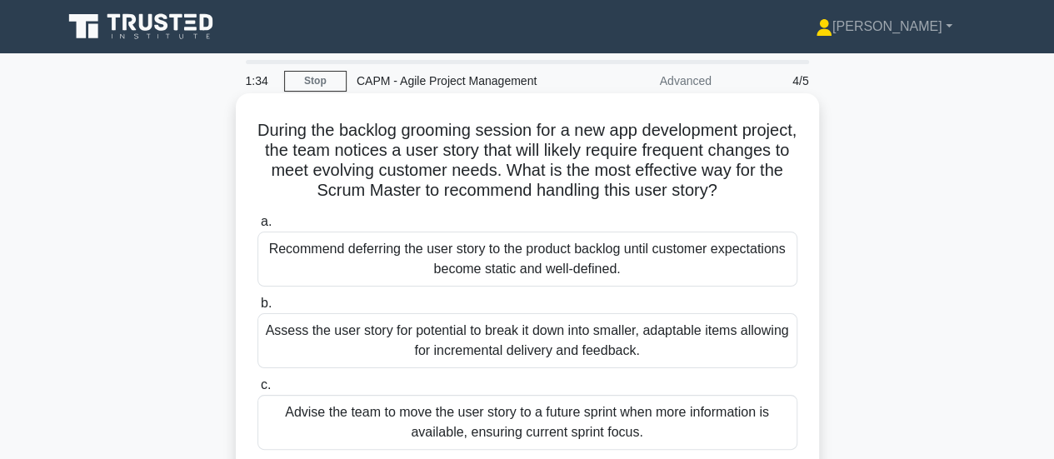
click at [399, 332] on div "Assess the user story for potential to break it down into smaller, adaptable it…" at bounding box center [527, 340] width 540 height 55
click at [257, 309] on input "b. Assess the user story for potential to break it down into smaller, adaptable…" at bounding box center [257, 303] width 0 height 11
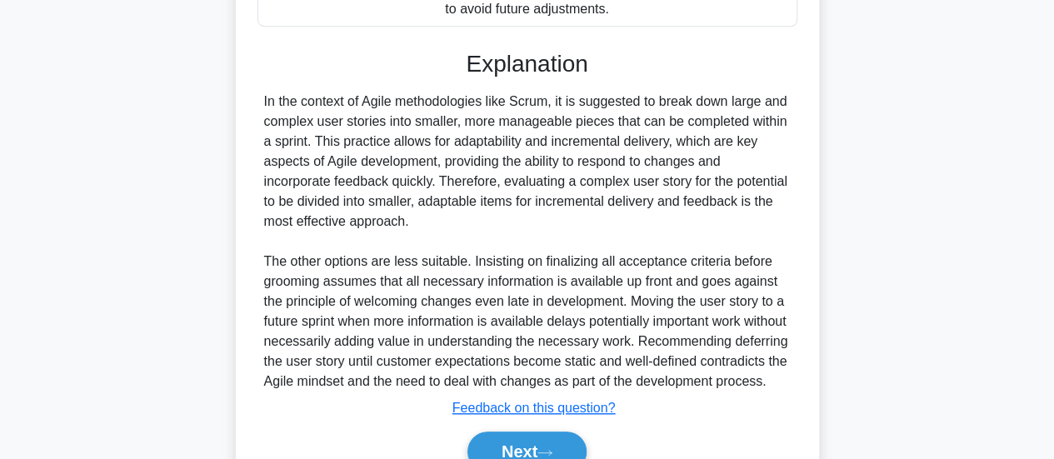
scroll to position [606, 0]
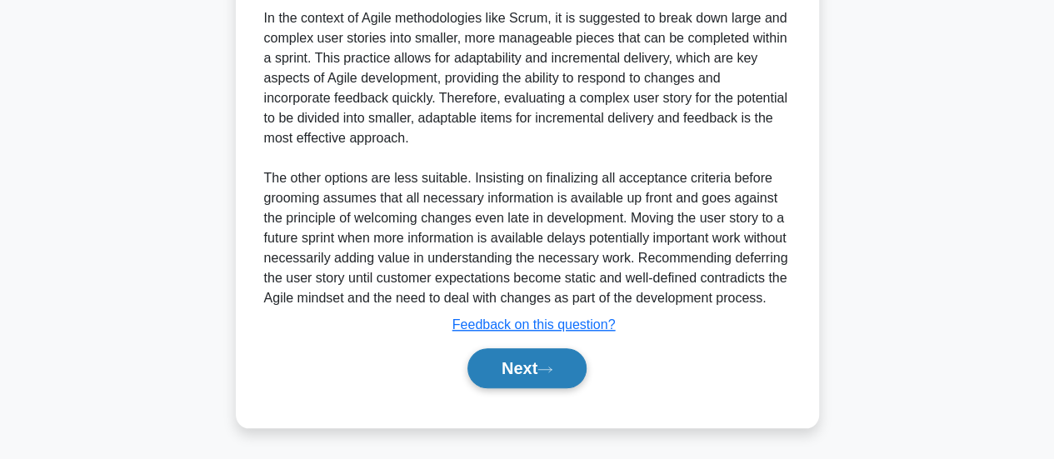
click at [517, 372] on button "Next" at bounding box center [526, 368] width 119 height 40
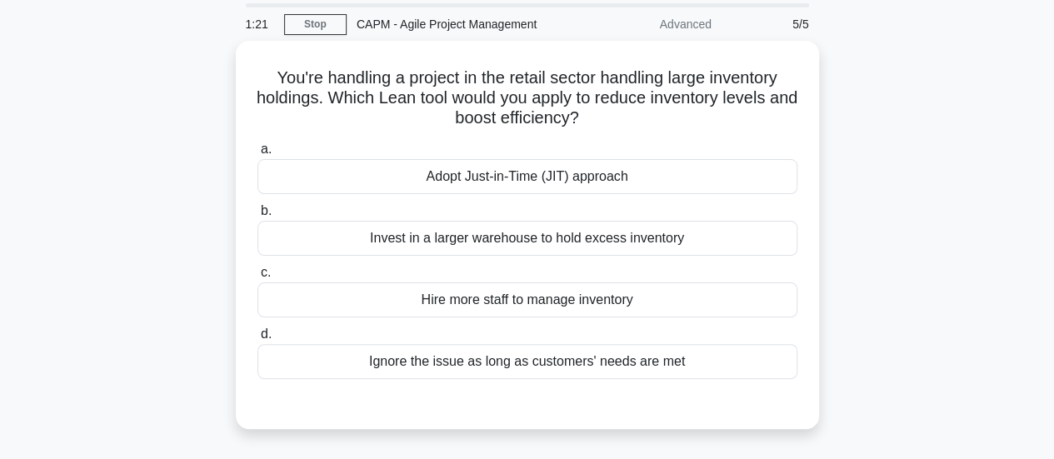
scroll to position [0, 0]
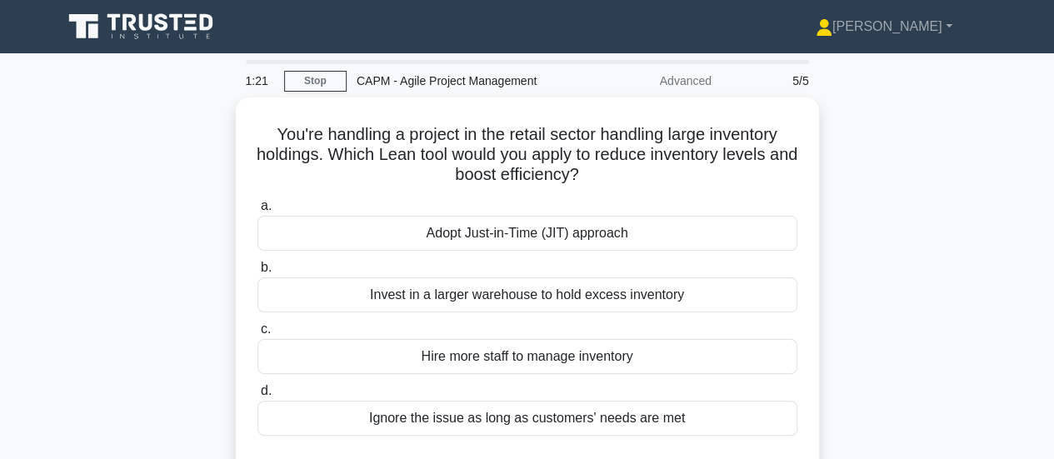
drag, startPoint x: 700, startPoint y: 228, endPoint x: 240, endPoint y: 87, distance: 480.9
copy div "1:21 Stop CAPM - Agile Project Management Advanced 5/5 You're handling a projec…"
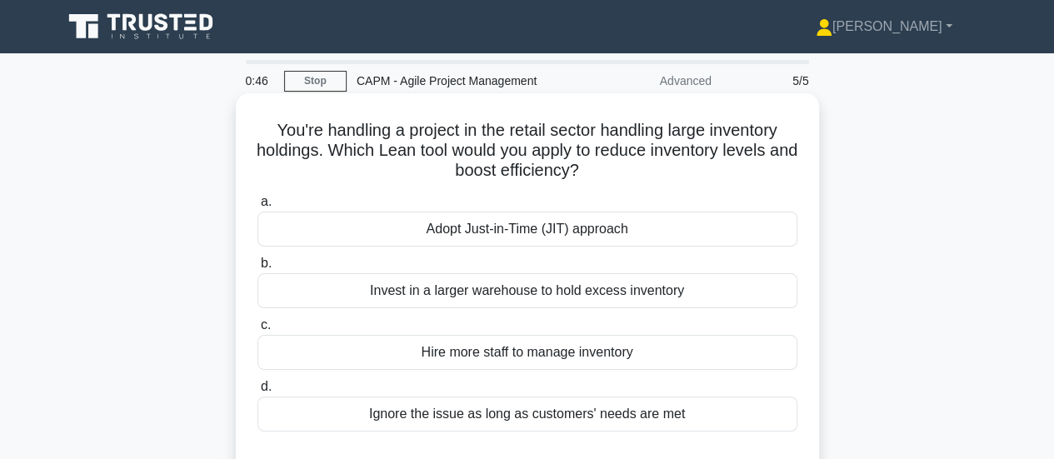
click at [466, 231] on div "Adopt Just-in-Time (JIT) approach" at bounding box center [527, 229] width 540 height 35
click at [257, 207] on input "a. Adopt Just-in-Time (JIT) approach" at bounding box center [257, 202] width 0 height 11
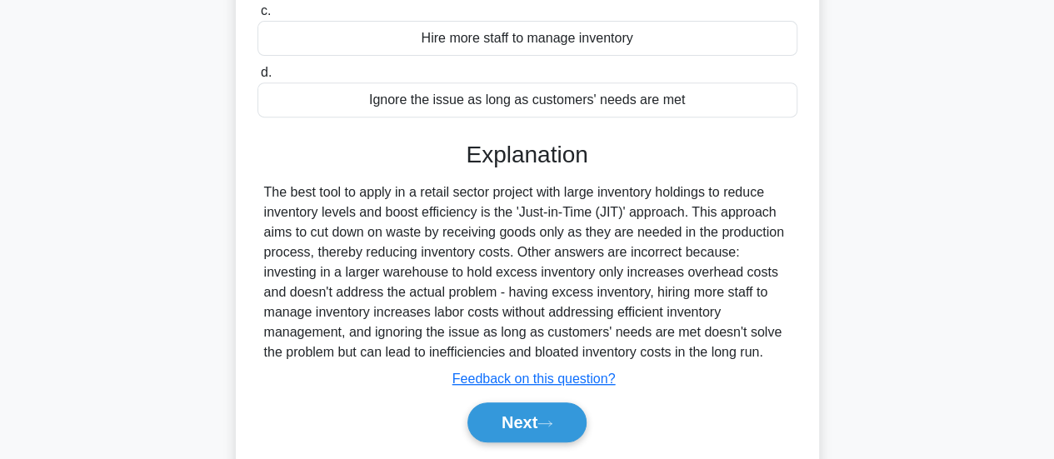
scroll to position [333, 0]
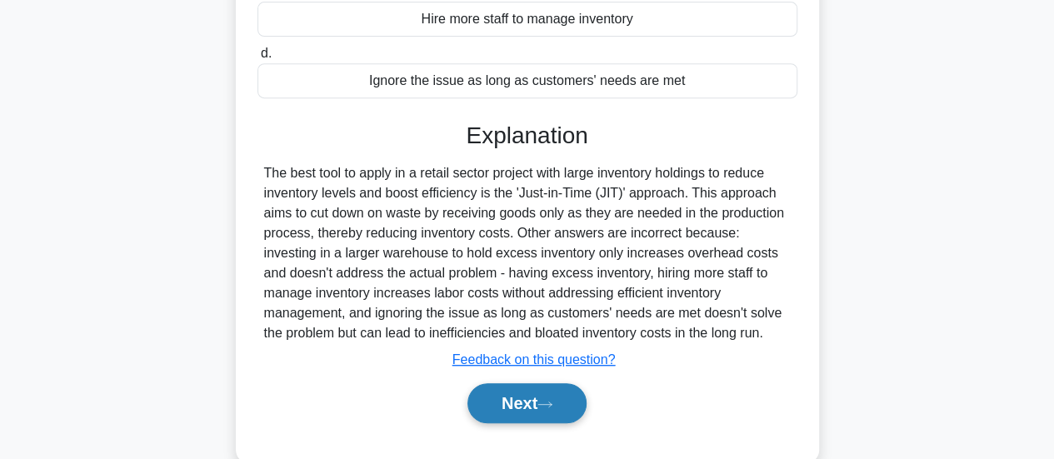
click at [521, 406] on button "Next" at bounding box center [526, 403] width 119 height 40
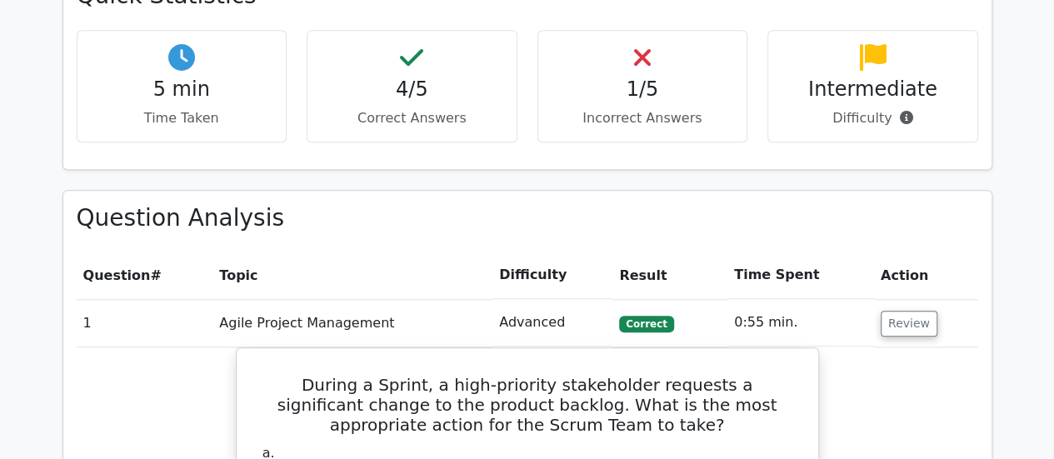
scroll to position [583, 0]
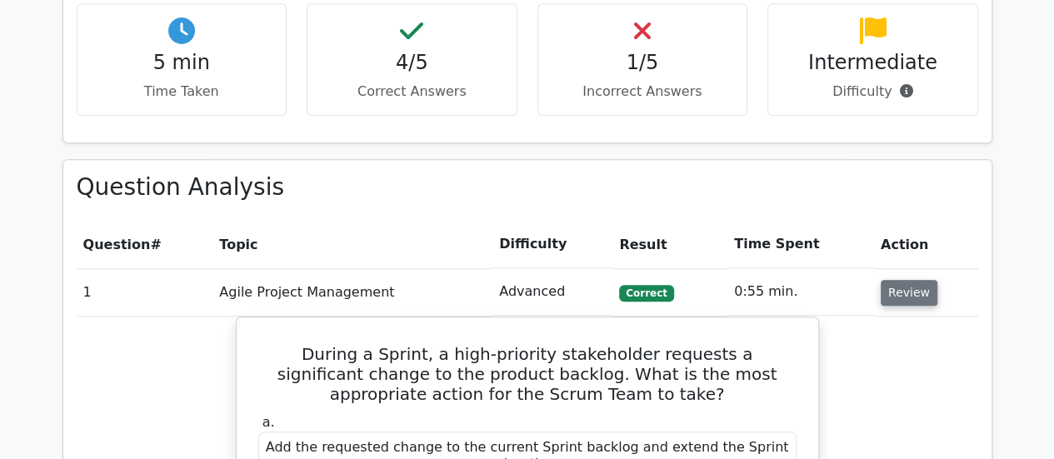
click at [910, 297] on button "Review" at bounding box center [908, 293] width 57 height 26
